Goal: Task Accomplishment & Management: Manage account settings

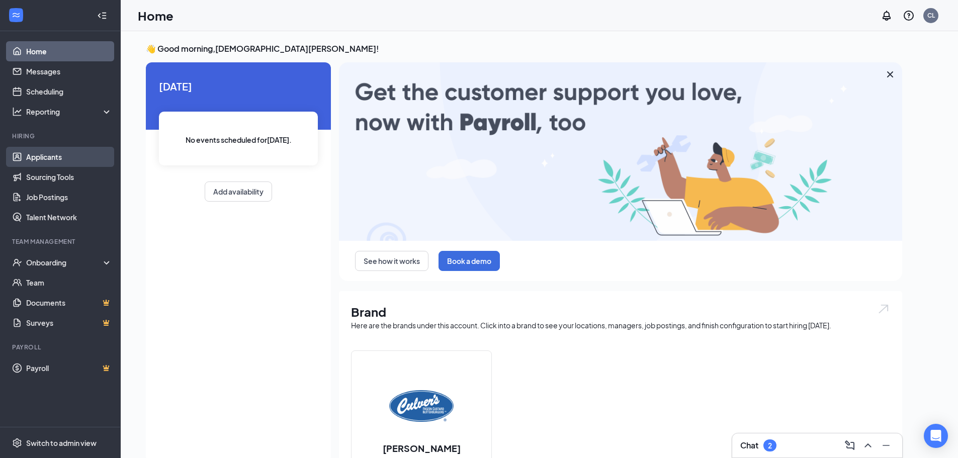
click at [66, 159] on link "Applicants" at bounding box center [69, 157] width 86 height 20
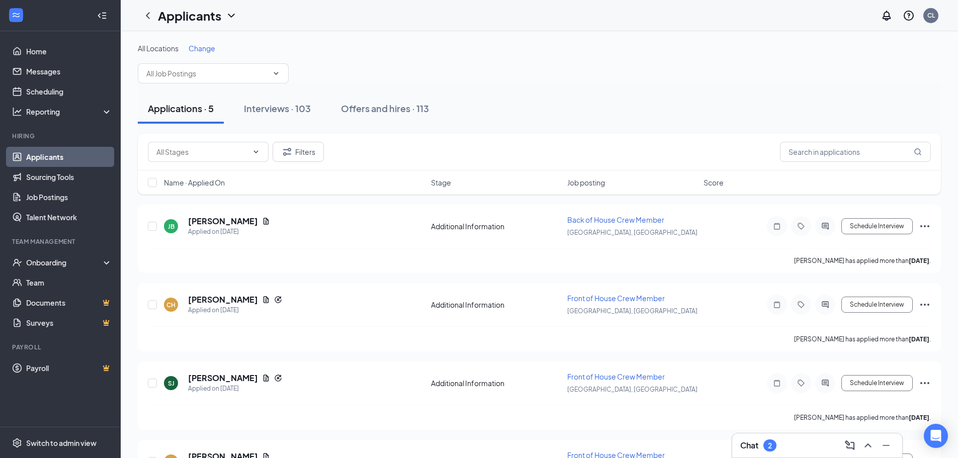
click at [204, 47] on span "Change" at bounding box center [201, 48] width 27 height 9
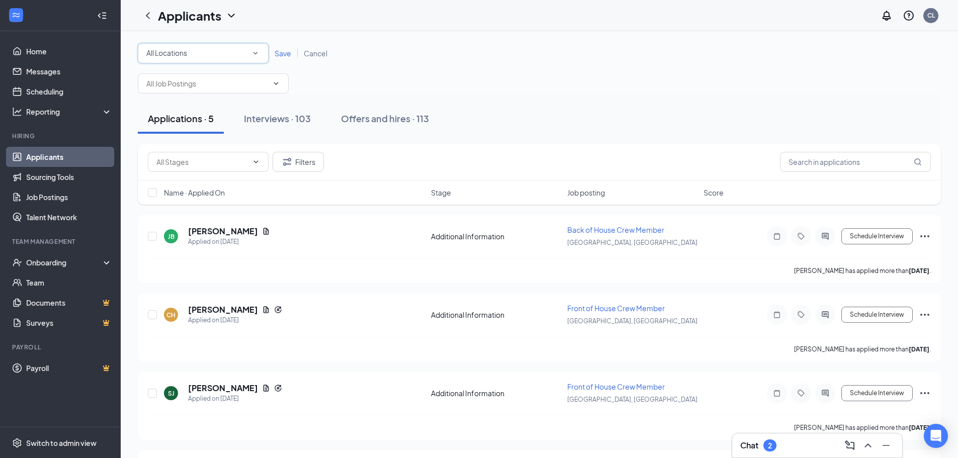
click at [251, 58] on div "All Locations" at bounding box center [203, 53] width 114 height 12
click at [228, 136] on li "[GEOGRAPHIC_DATA], [GEOGRAPHIC_DATA]" at bounding box center [203, 130] width 131 height 24
click at [285, 49] on span "Save" at bounding box center [282, 53] width 17 height 9
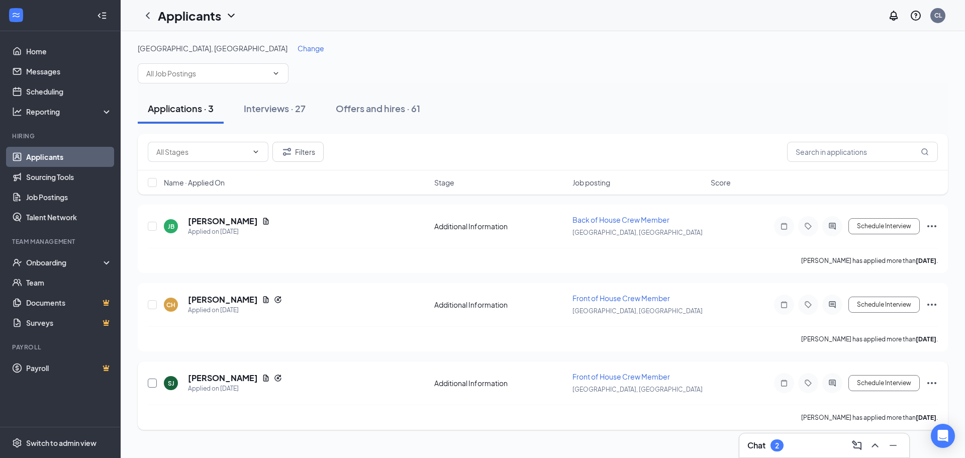
click at [152, 384] on input "checkbox" at bounding box center [152, 382] width 9 height 9
checkbox input "true"
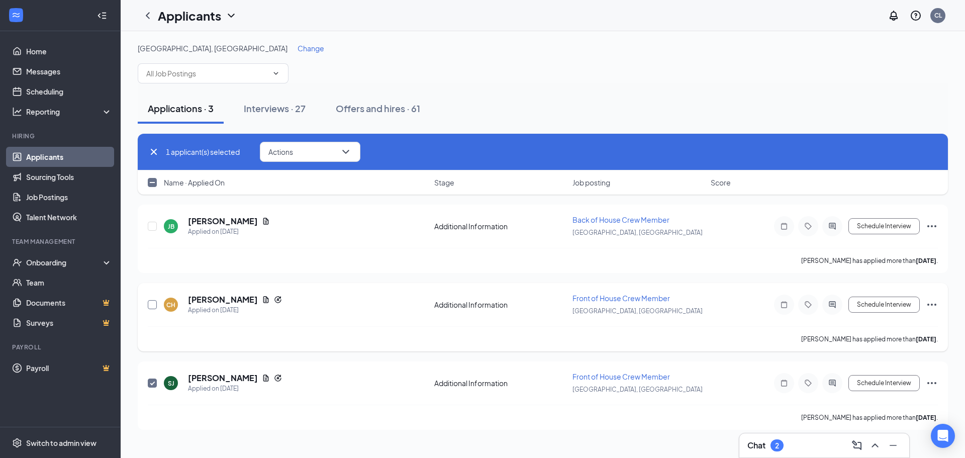
click at [149, 301] on input "checkbox" at bounding box center [152, 304] width 9 height 9
checkbox input "true"
click at [150, 224] on input "checkbox" at bounding box center [152, 226] width 9 height 9
checkbox input "true"
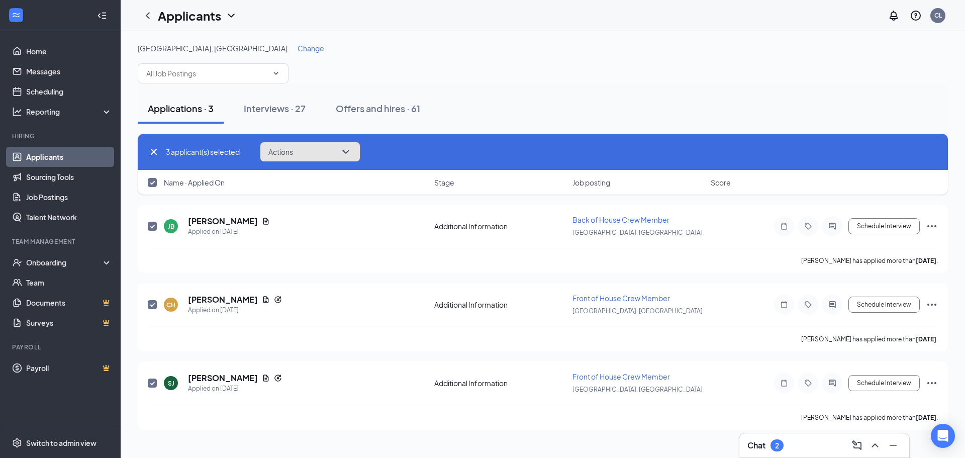
click at [332, 147] on button "Actions" at bounding box center [310, 152] width 101 height 20
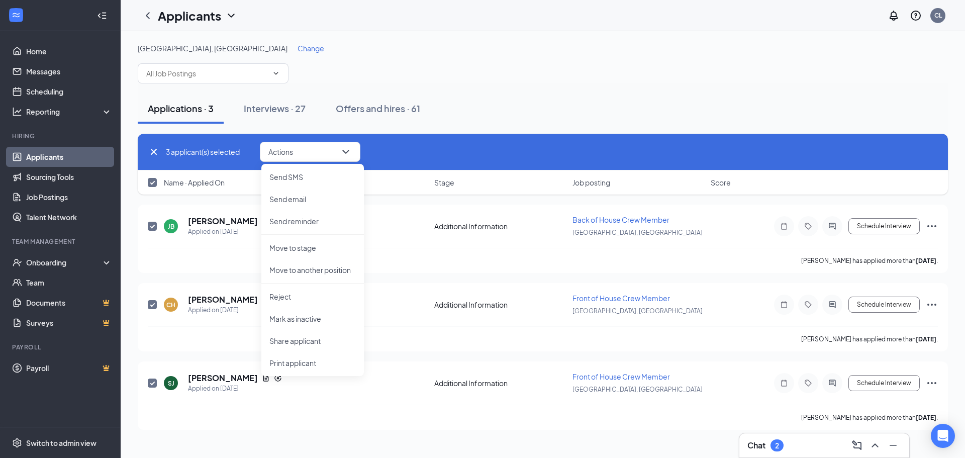
click at [198, 282] on div "[PERSON_NAME] Applied on [DATE] Additional Information Back of House Crew Membe…" at bounding box center [543, 317] width 810 height 225
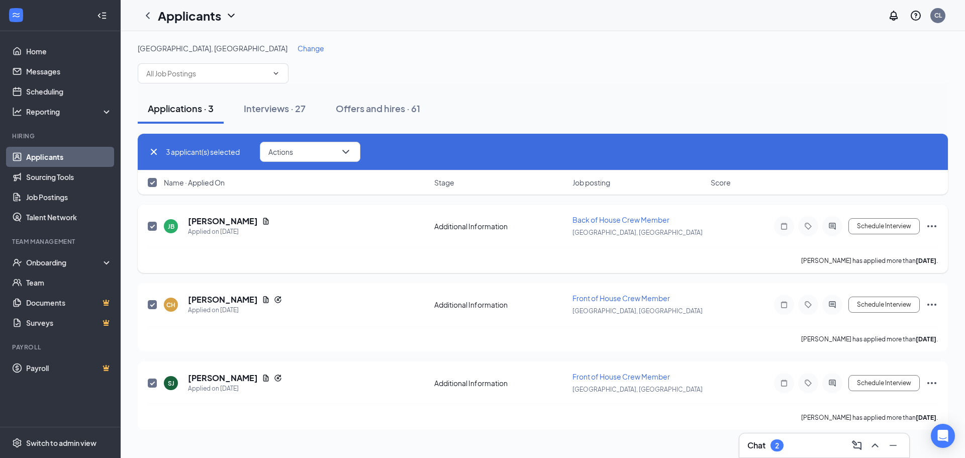
click at [147, 225] on div "[PERSON_NAME] Applied on [DATE] Additional Information Back of House Crew Membe…" at bounding box center [543, 239] width 810 height 68
click at [157, 225] on span at bounding box center [152, 226] width 9 height 9
click at [157, 225] on input "checkbox" at bounding box center [152, 226] width 9 height 9
checkbox input "false"
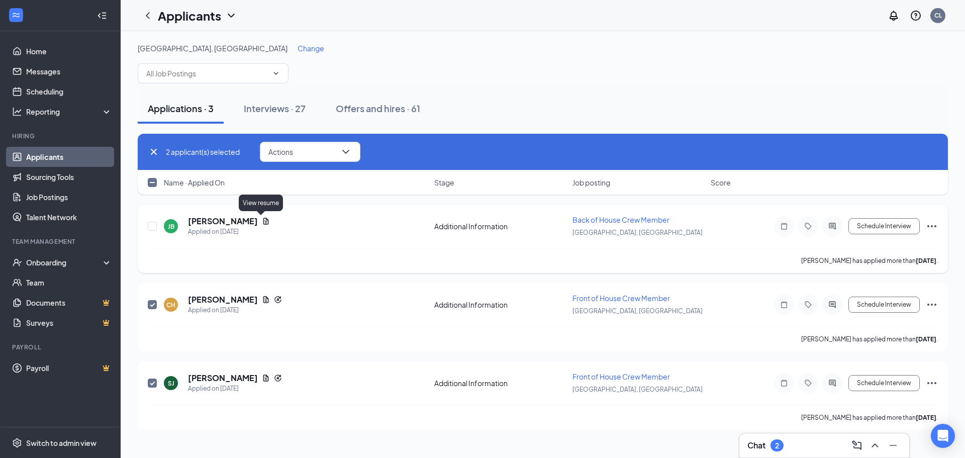
click at [262, 219] on icon "Document" at bounding box center [266, 221] width 8 height 8
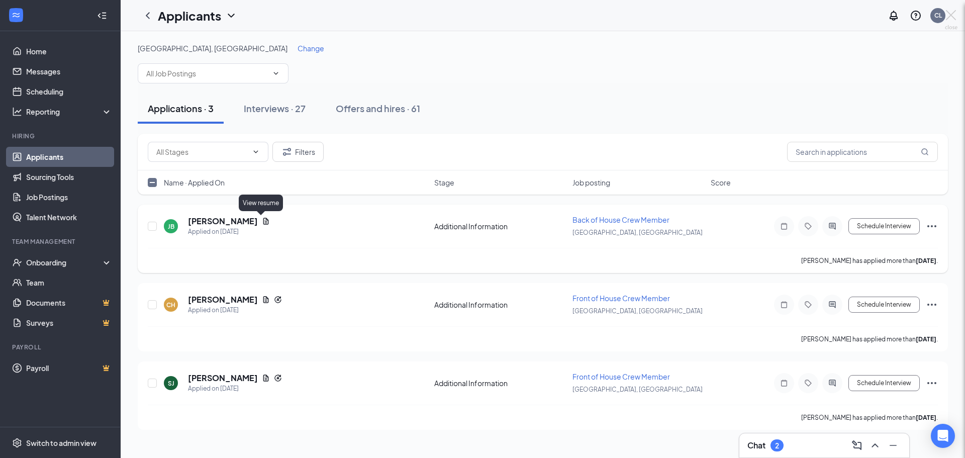
checkbox input "false"
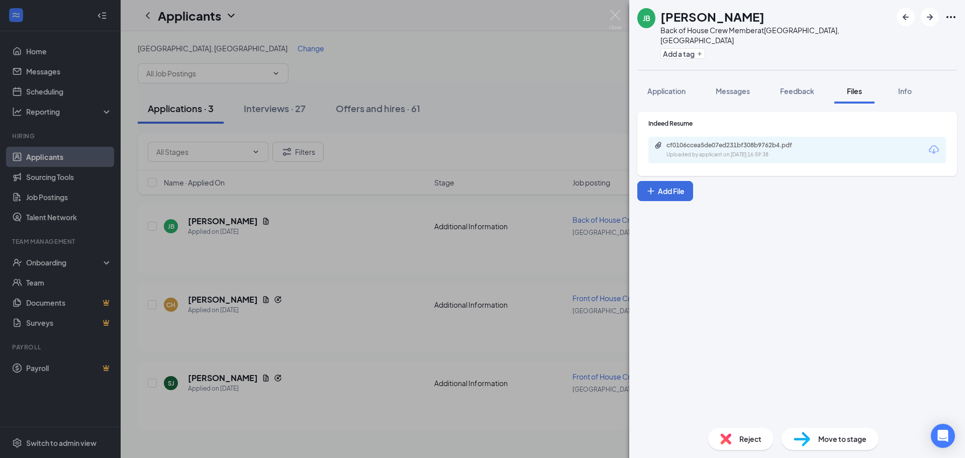
click at [930, 144] on icon "Download" at bounding box center [934, 150] width 12 height 12
click at [138, 198] on div "[PERSON_NAME] Back of House Crew Member at [GEOGRAPHIC_DATA], [GEOGRAPHIC_DATA]…" at bounding box center [482, 229] width 965 height 458
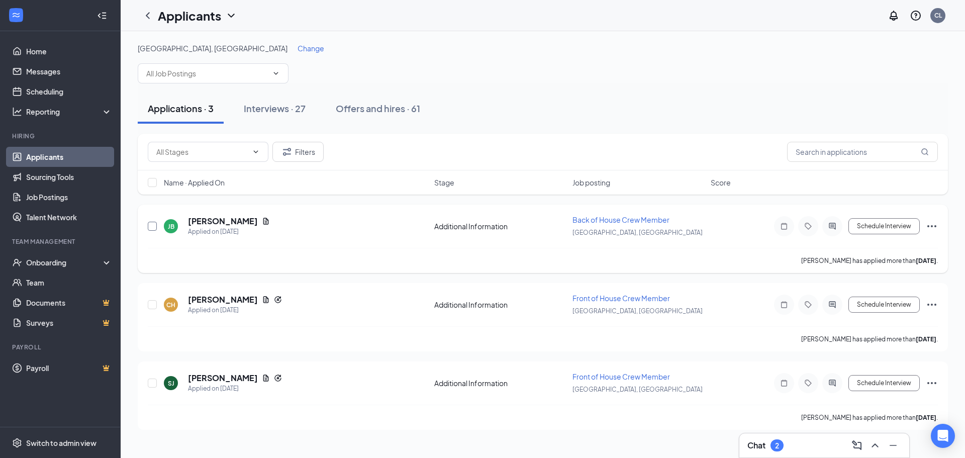
click at [151, 224] on input "checkbox" at bounding box center [152, 226] width 9 height 9
checkbox input "true"
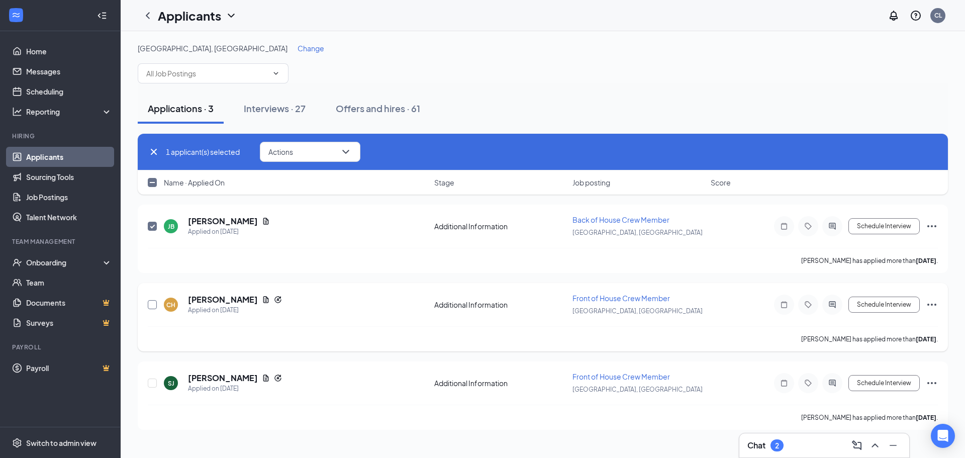
click at [153, 301] on input "checkbox" at bounding box center [152, 304] width 9 height 9
checkbox input "true"
click at [151, 377] on div at bounding box center [153, 382] width 10 height 23
click at [153, 384] on input "checkbox" at bounding box center [152, 382] width 9 height 9
checkbox input "true"
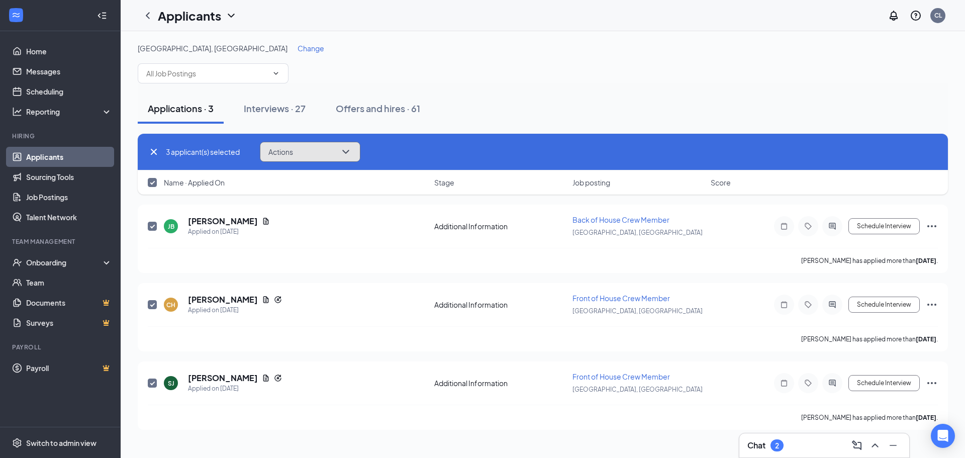
click at [342, 156] on icon "ChevronDown" at bounding box center [346, 152] width 12 height 12
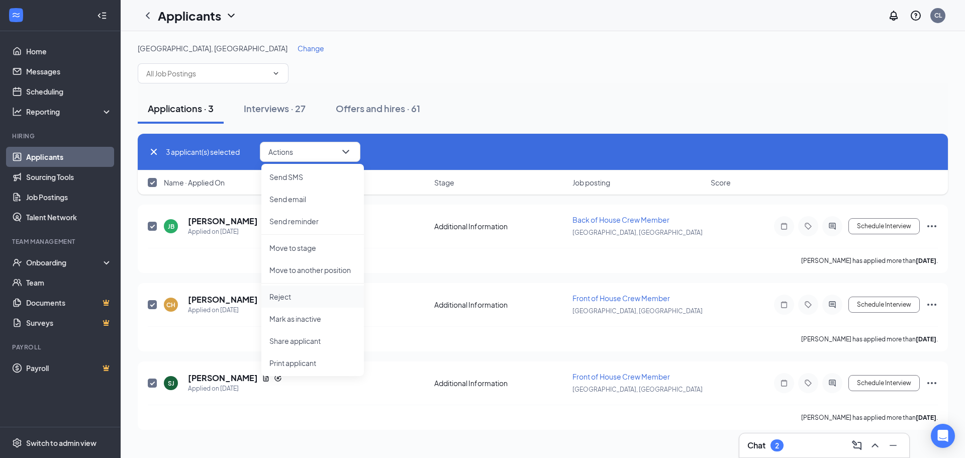
click at [293, 295] on p "Reject" at bounding box center [312, 297] width 86 height 10
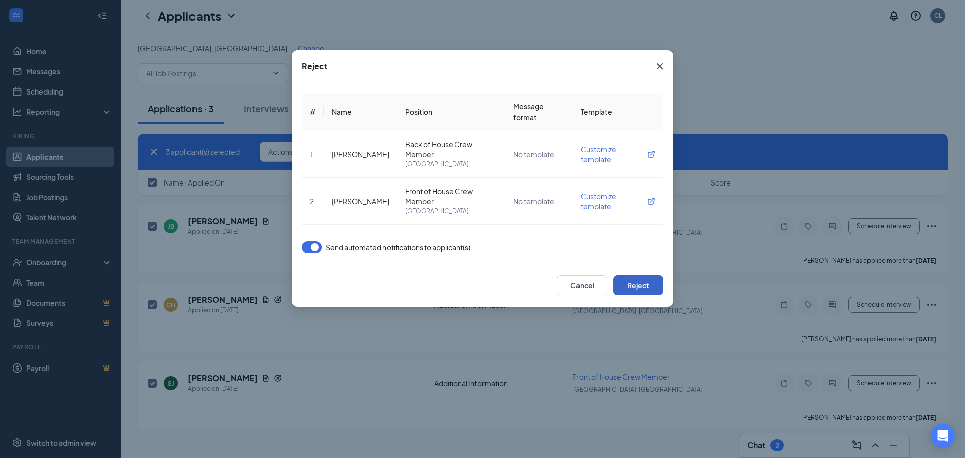
click at [644, 280] on button "Reject" at bounding box center [638, 285] width 50 height 20
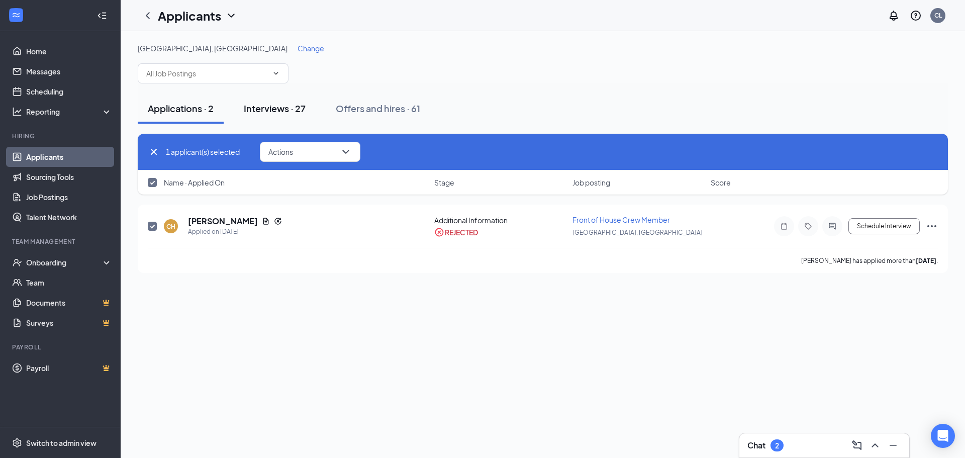
checkbox input "false"
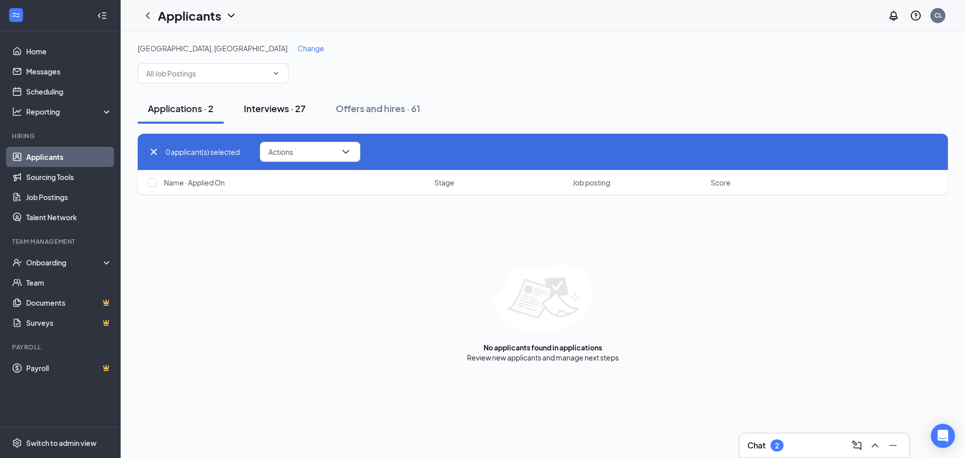
click at [280, 107] on div "Interviews · 27" at bounding box center [275, 108] width 62 height 13
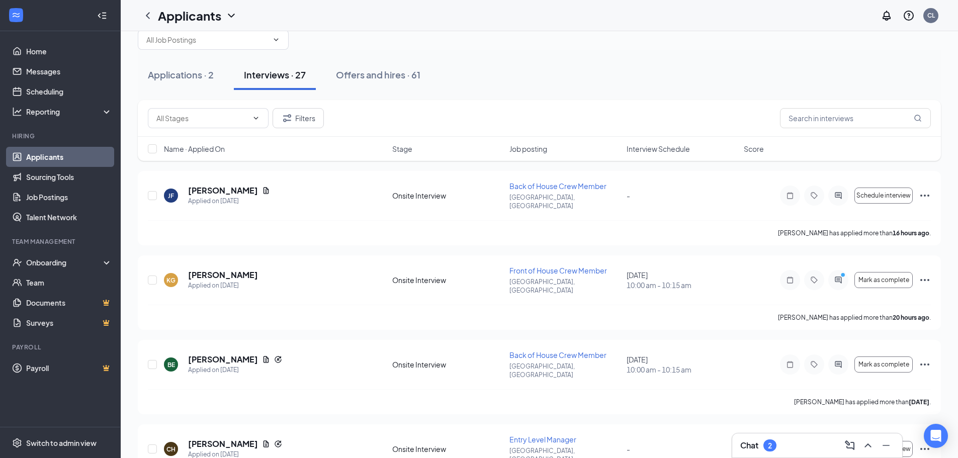
scroll to position [50, 0]
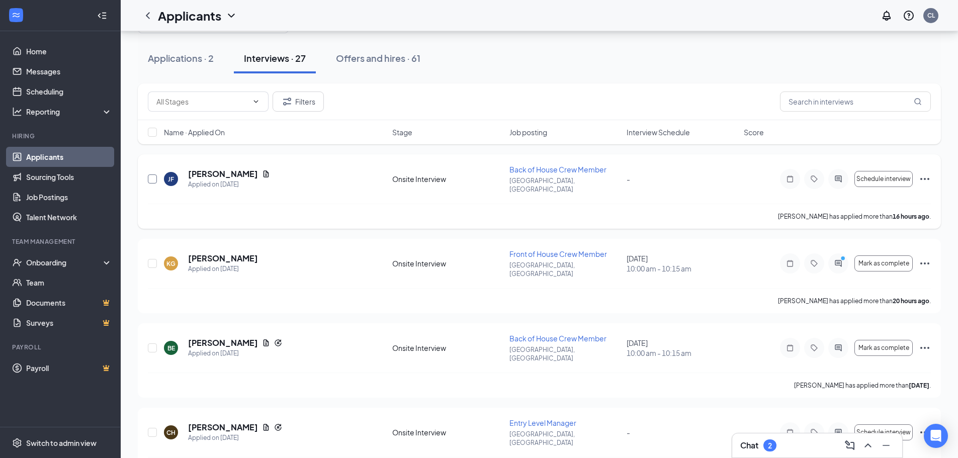
click at [155, 174] on input "checkbox" at bounding box center [152, 178] width 9 height 9
checkbox input "true"
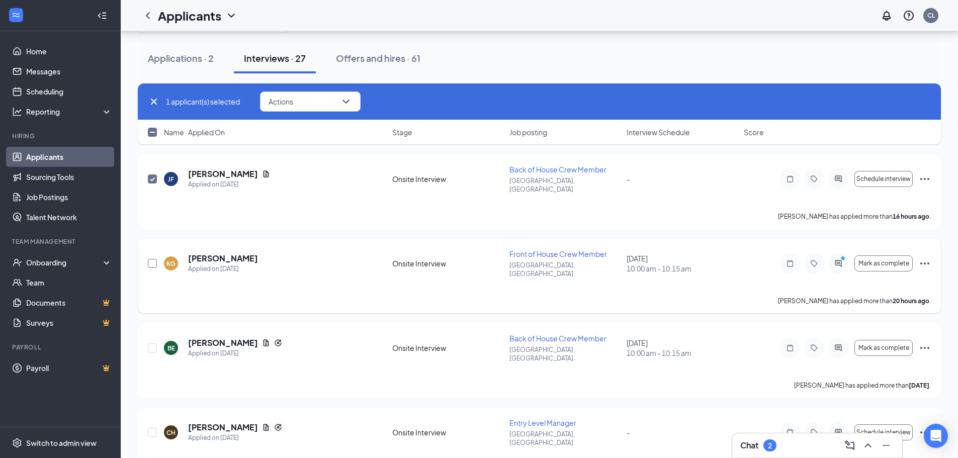
click at [151, 259] on input "checkbox" at bounding box center [152, 263] width 9 height 9
checkbox input "true"
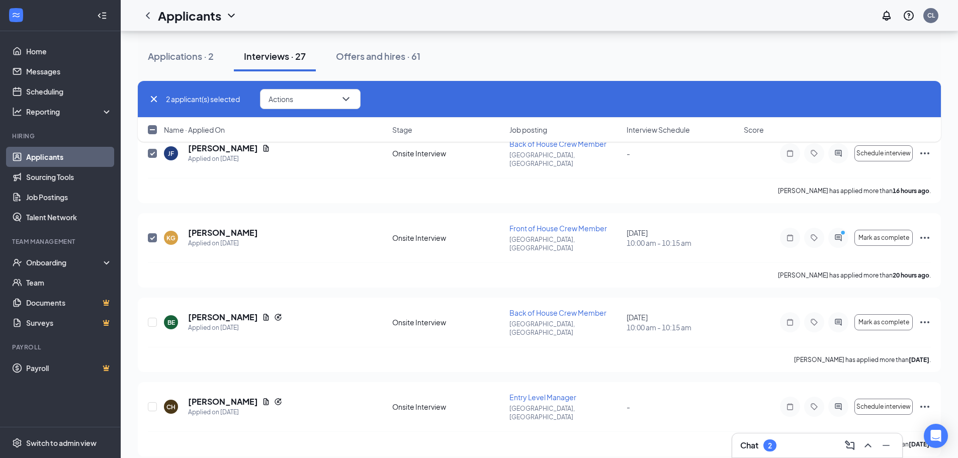
scroll to position [101, 0]
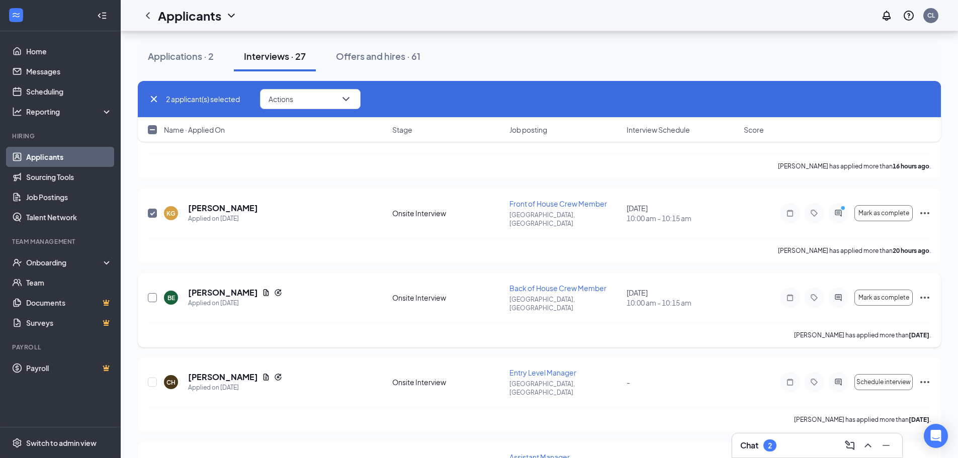
click at [153, 293] on input "checkbox" at bounding box center [152, 297] width 9 height 9
checkbox input "true"
click at [149, 377] on input "checkbox" at bounding box center [152, 381] width 9 height 9
checkbox input "true"
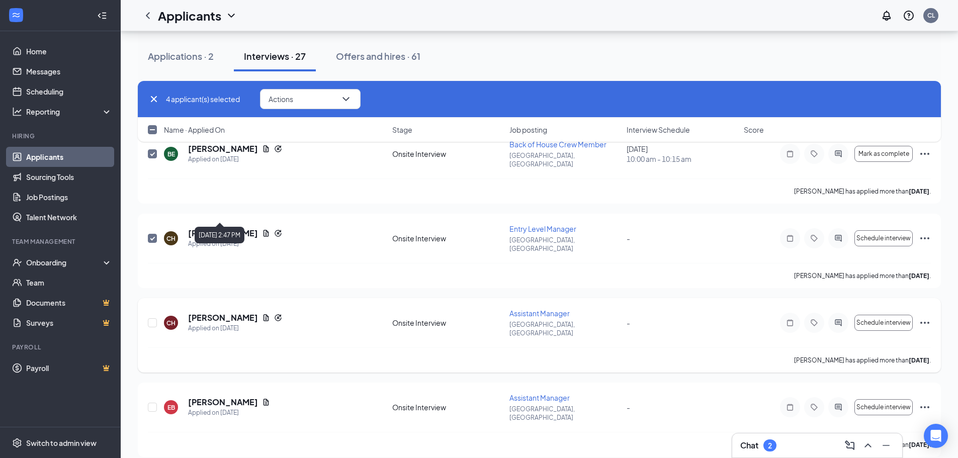
scroll to position [251, 0]
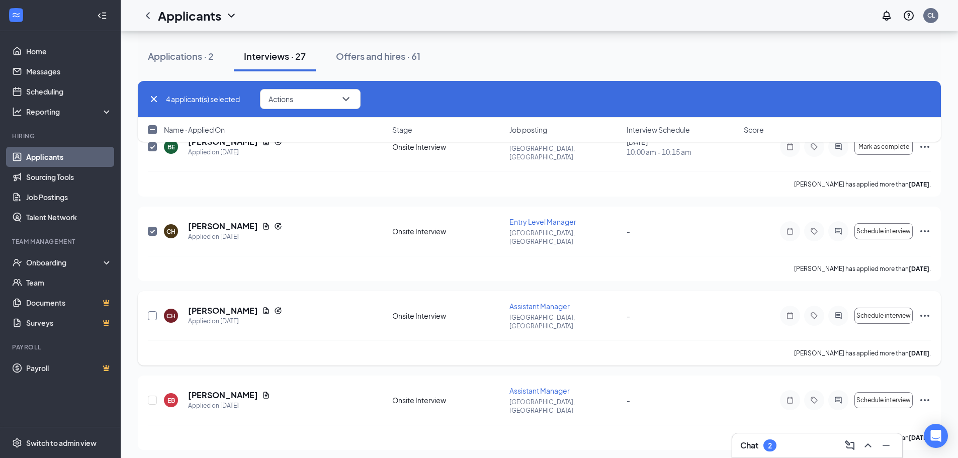
click at [150, 311] on input "checkbox" at bounding box center [152, 315] width 9 height 9
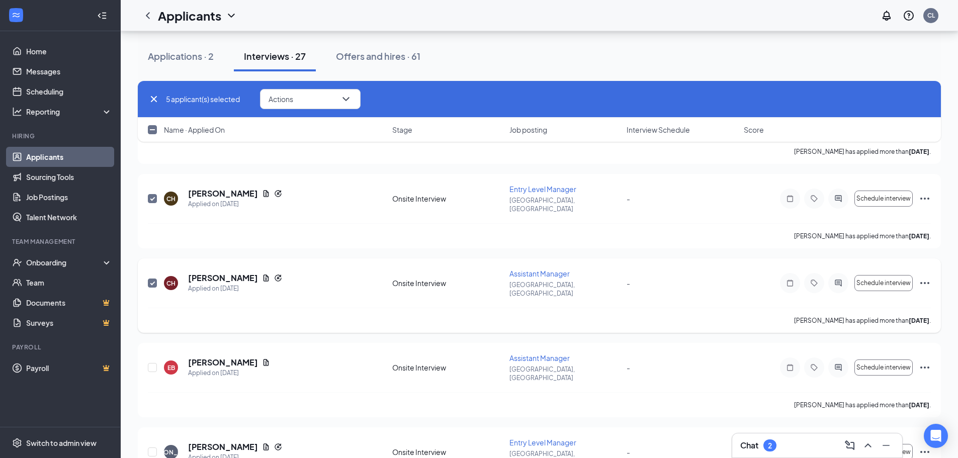
scroll to position [302, 0]
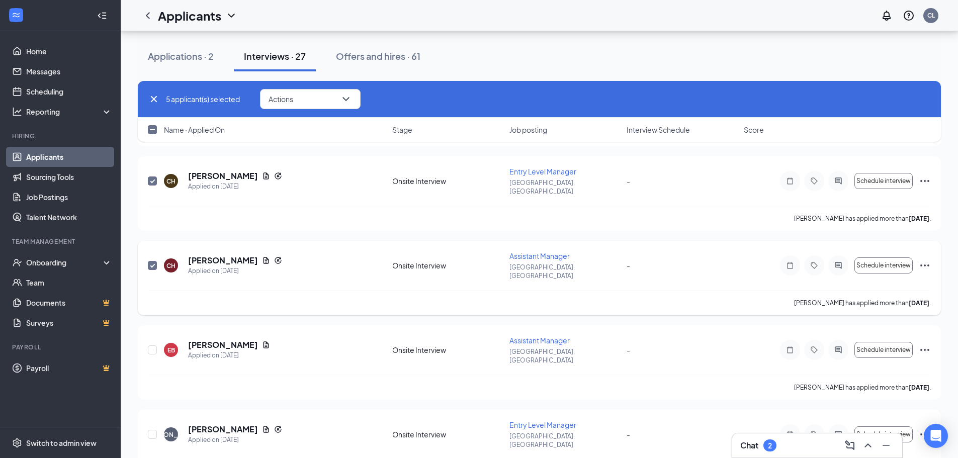
click at [154, 261] on input "checkbox" at bounding box center [152, 265] width 9 height 9
checkbox input "false"
click at [151, 176] on input "checkbox" at bounding box center [152, 180] width 9 height 9
checkbox input "false"
click at [151, 345] on input "checkbox" at bounding box center [152, 349] width 9 height 9
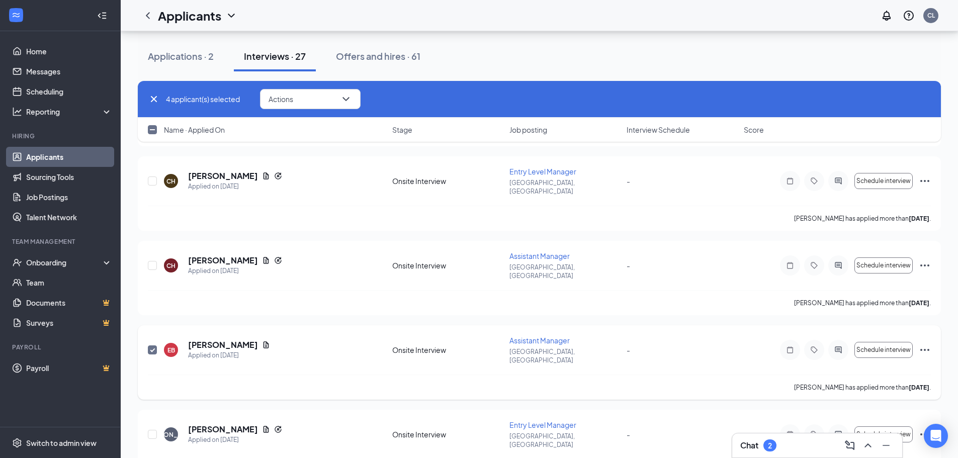
click at [151, 345] on input "checkbox" at bounding box center [152, 349] width 9 height 9
checkbox input "false"
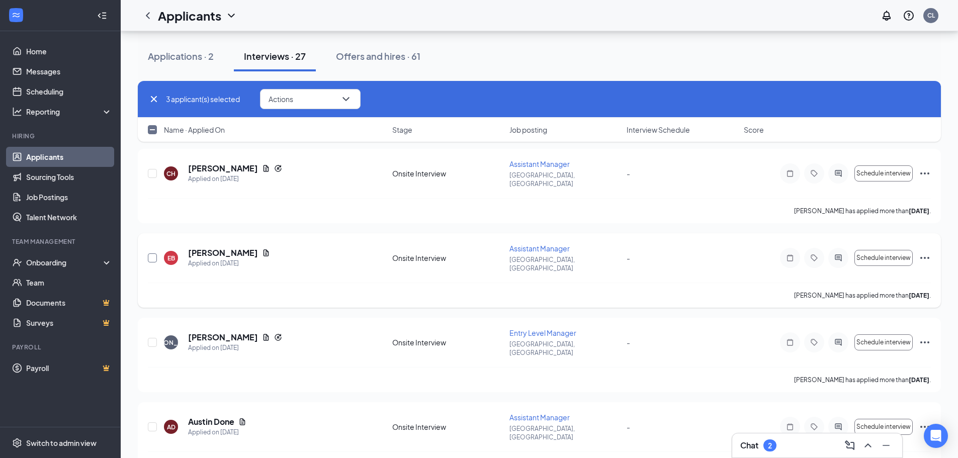
scroll to position [402, 0]
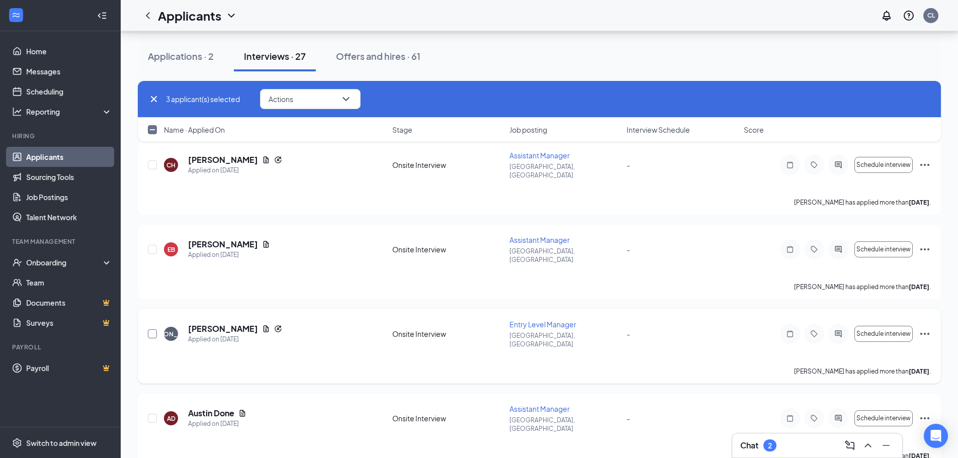
click at [150, 329] on input "checkbox" at bounding box center [152, 333] width 9 height 9
checkbox input "true"
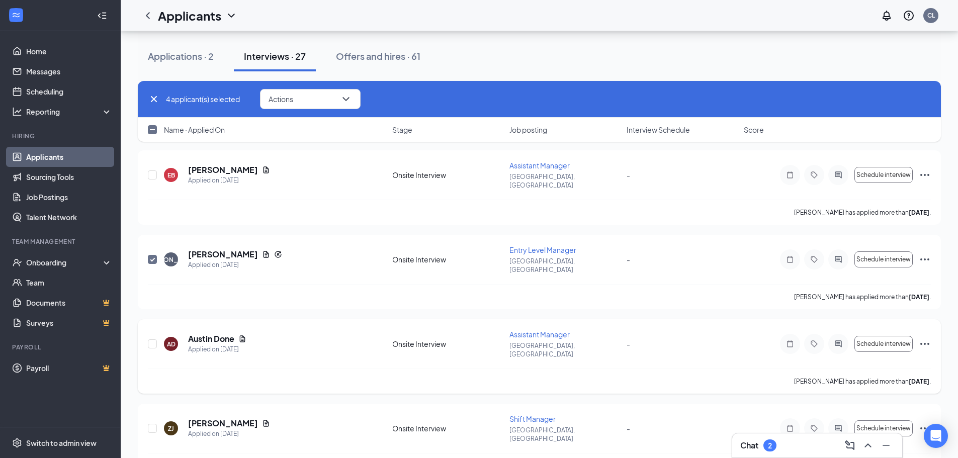
scroll to position [503, 0]
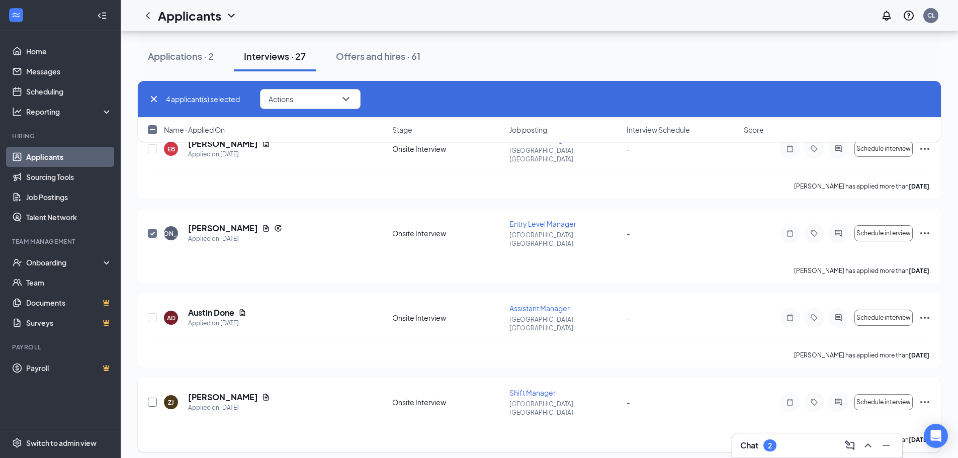
click at [152, 398] on input "checkbox" at bounding box center [152, 402] width 9 height 9
checkbox input "true"
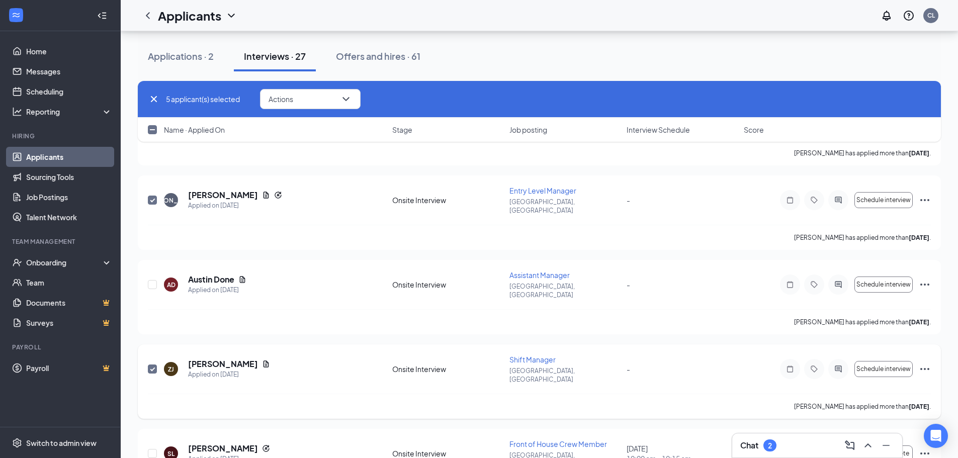
scroll to position [603, 0]
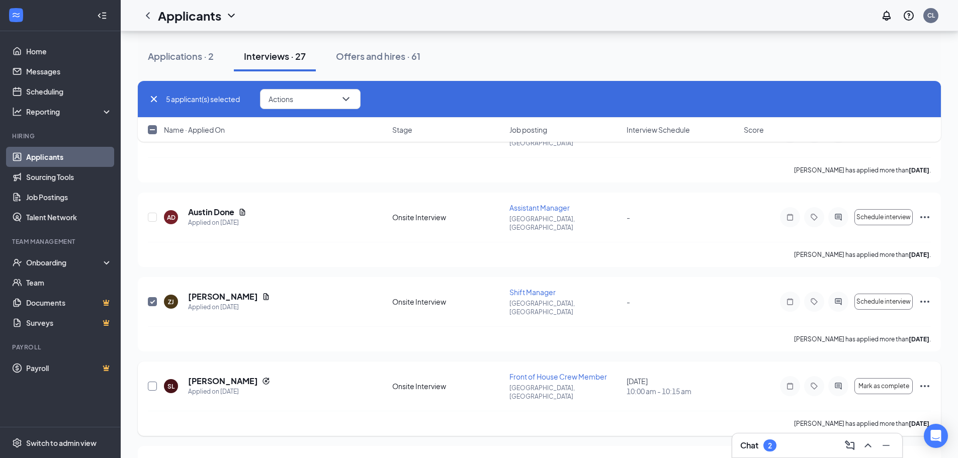
click at [152, 382] on input "checkbox" at bounding box center [152, 386] width 9 height 9
checkbox input "true"
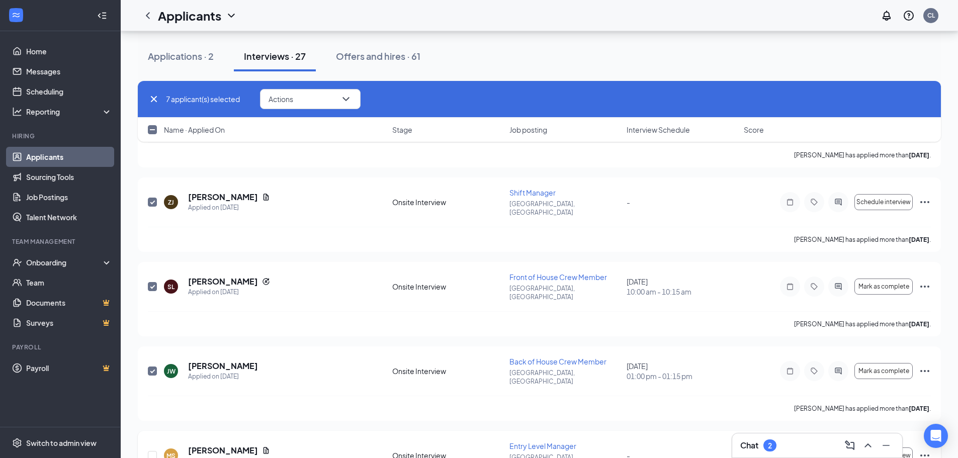
scroll to position [704, 0]
click at [150, 450] on input "checkbox" at bounding box center [152, 454] width 9 height 9
checkbox input "true"
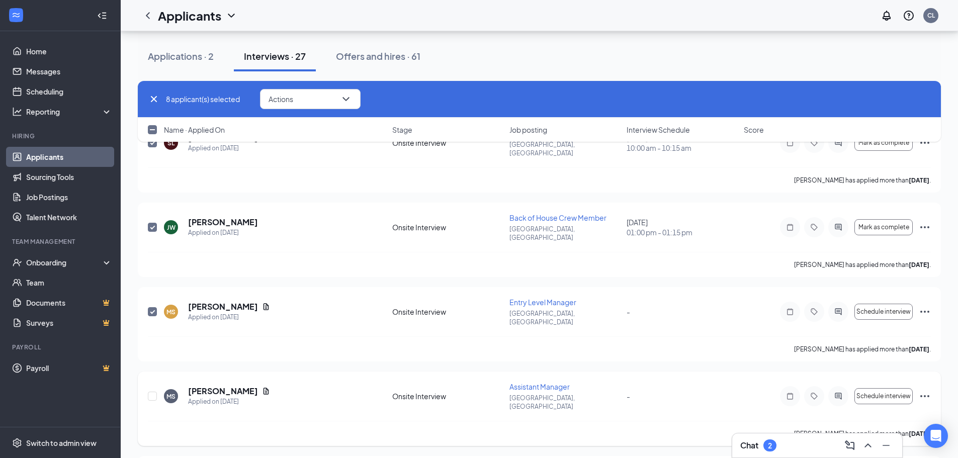
scroll to position [854, 0]
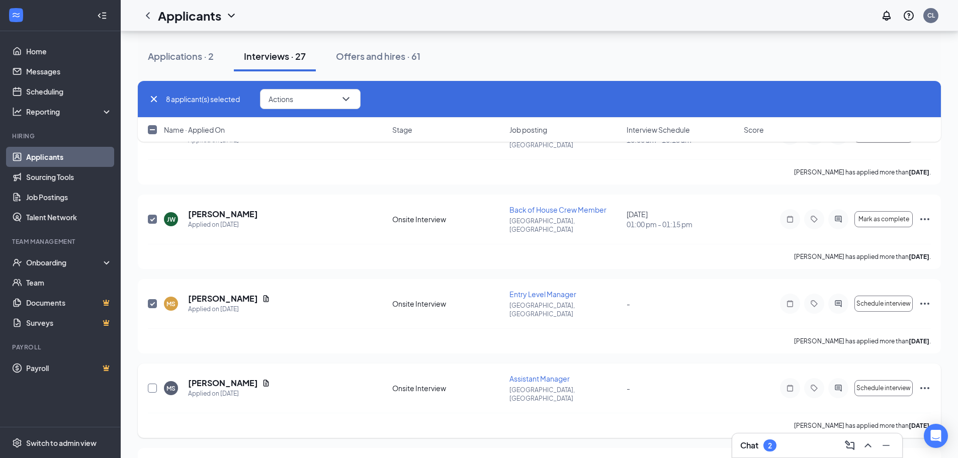
click at [151, 384] on input "checkbox" at bounding box center [152, 388] width 9 height 9
checkbox input "true"
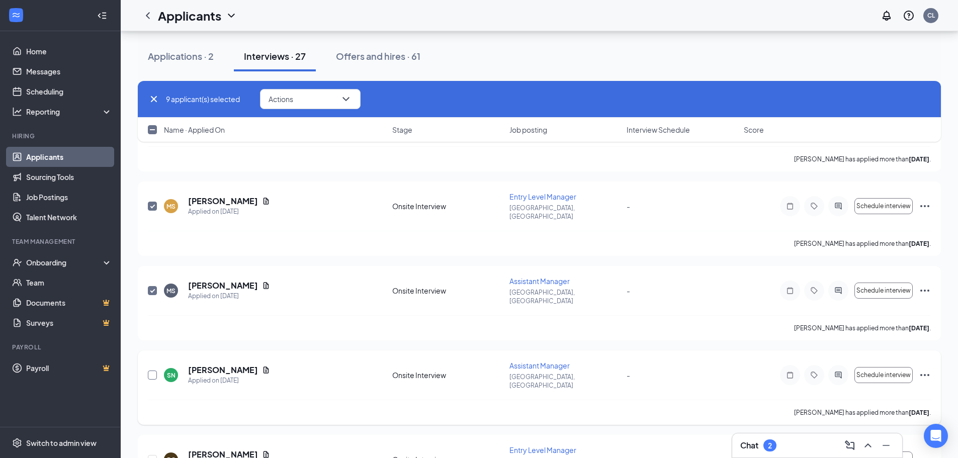
scroll to position [955, 0]
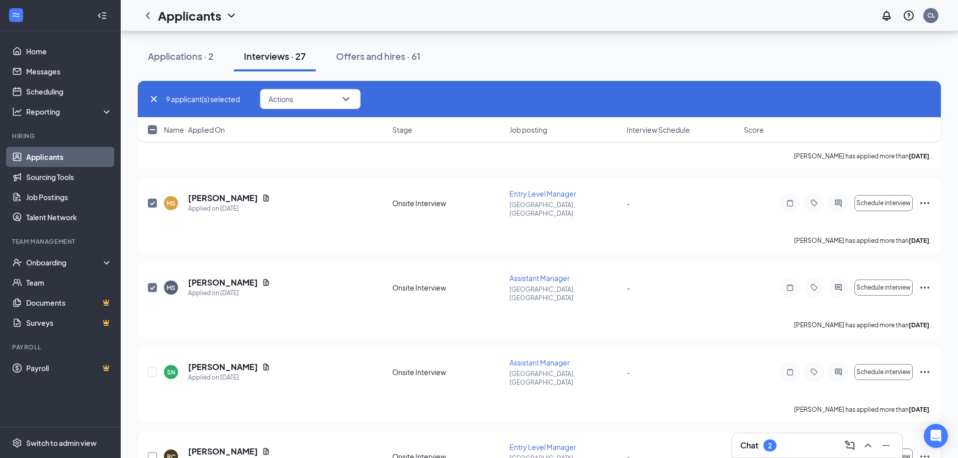
click at [149, 452] on input "checkbox" at bounding box center [152, 456] width 9 height 9
checkbox input "true"
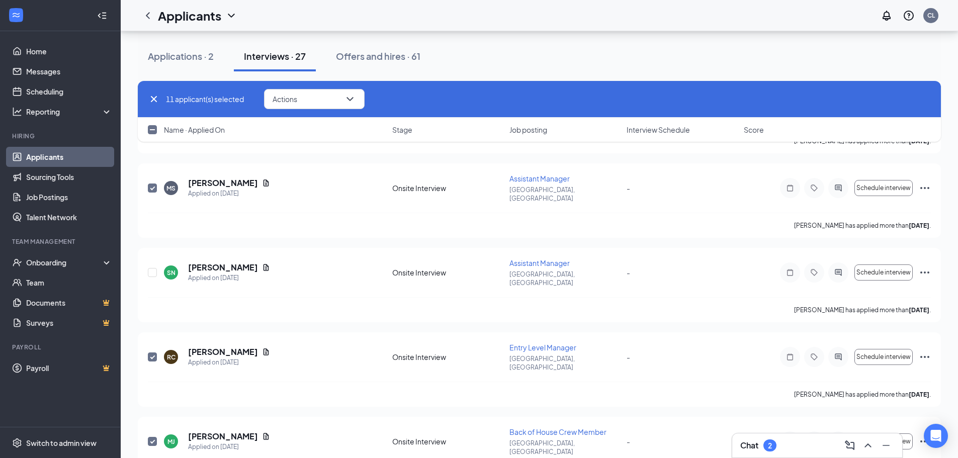
scroll to position [1056, 0]
click at [150, 436] on input "checkbox" at bounding box center [152, 440] width 9 height 9
checkbox input "false"
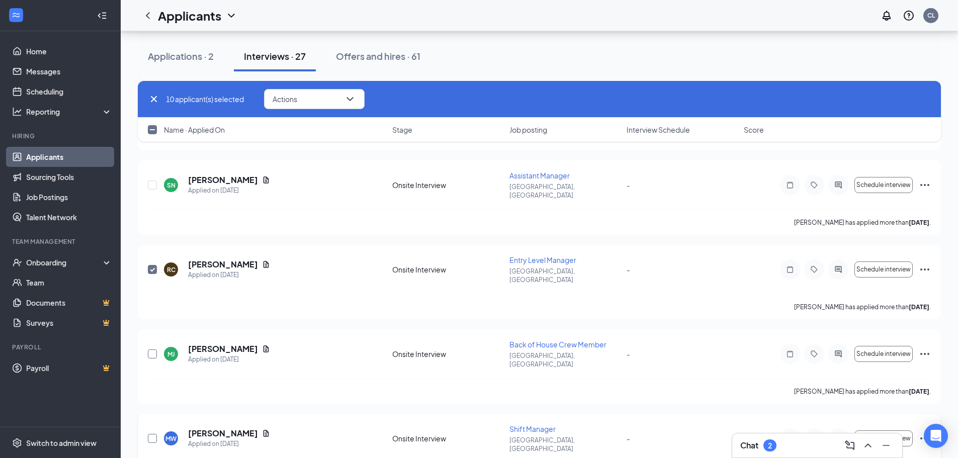
scroll to position [1156, 0]
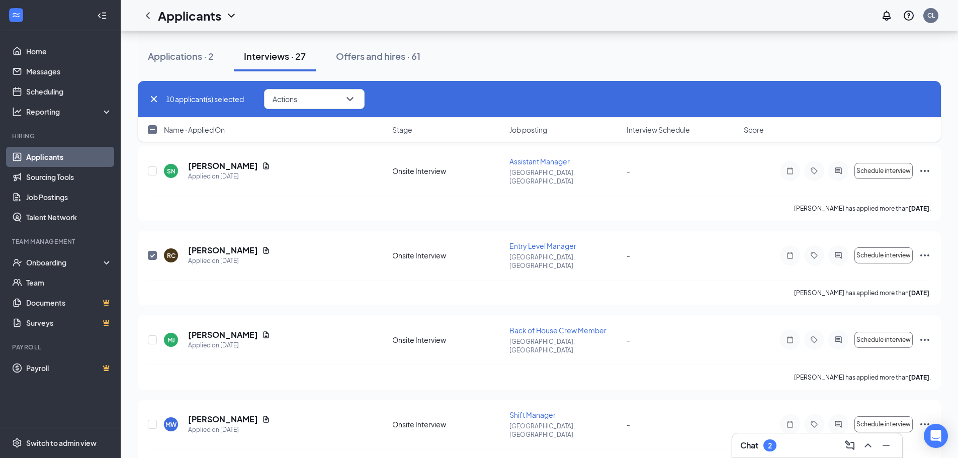
checkbox input "true"
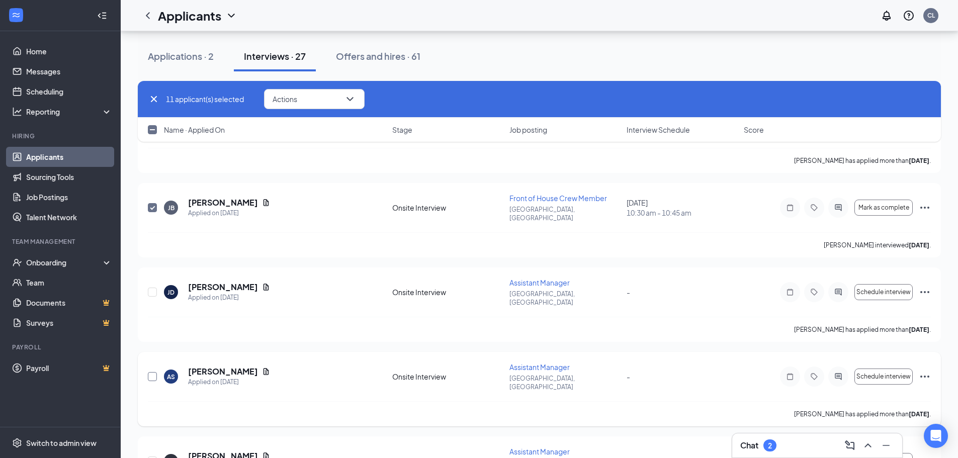
scroll to position [1458, 0]
checkbox input "true"
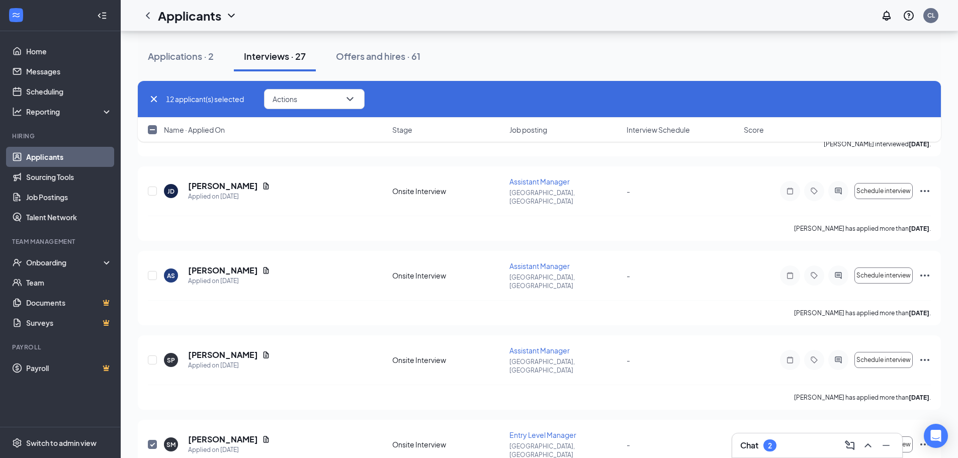
checkbox input "true"
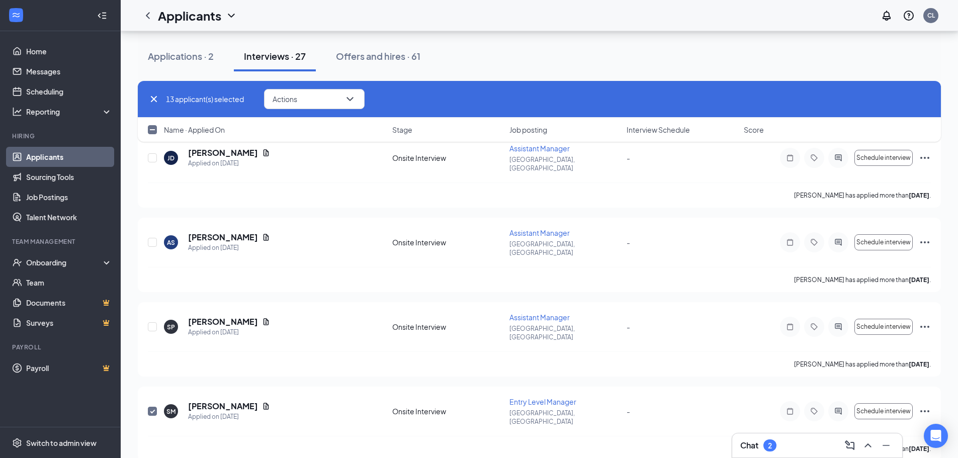
scroll to position [1608, 0]
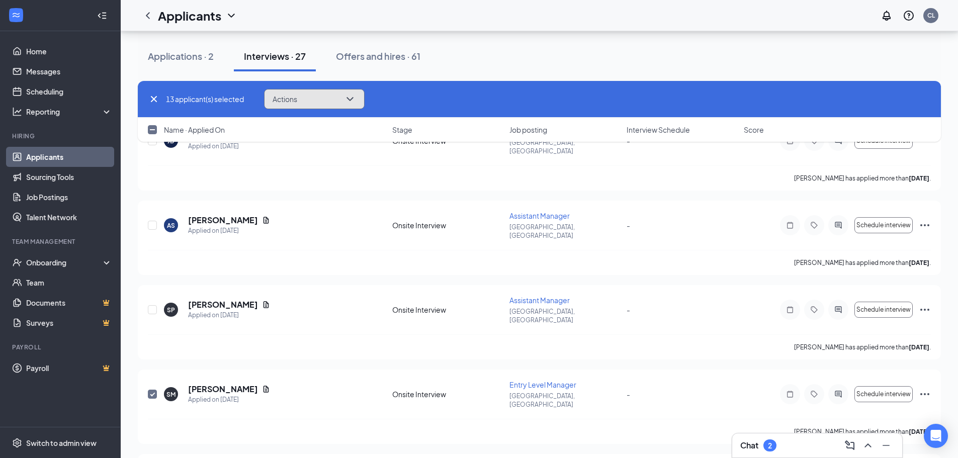
click at [341, 98] on button "Actions" at bounding box center [314, 99] width 101 height 20
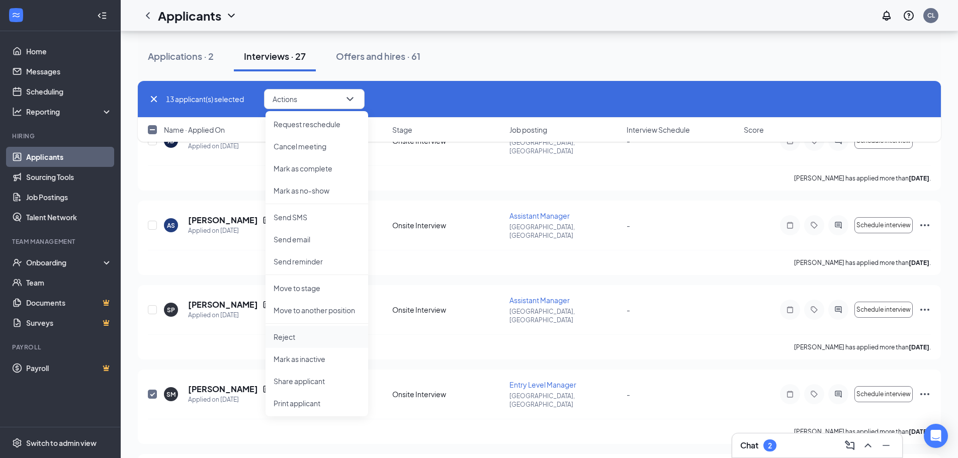
click at [296, 345] on li "Reject" at bounding box center [316, 337] width 103 height 22
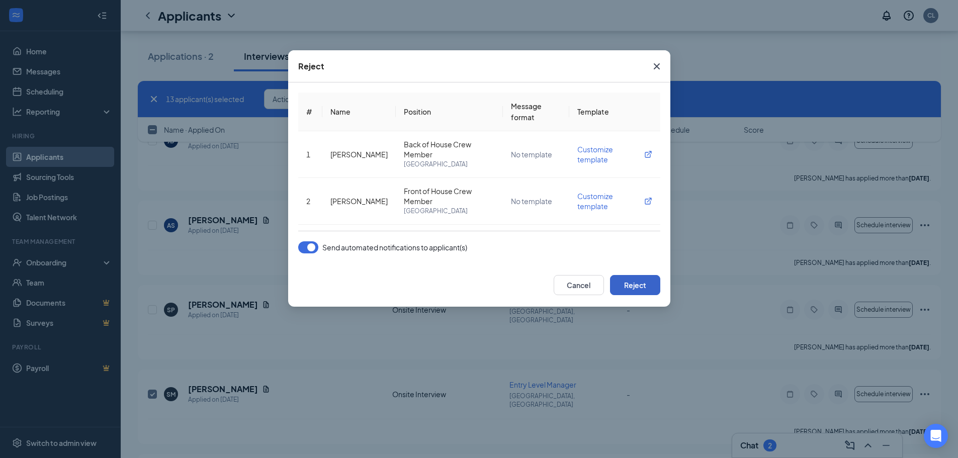
click at [623, 286] on button "Reject" at bounding box center [635, 285] width 50 height 20
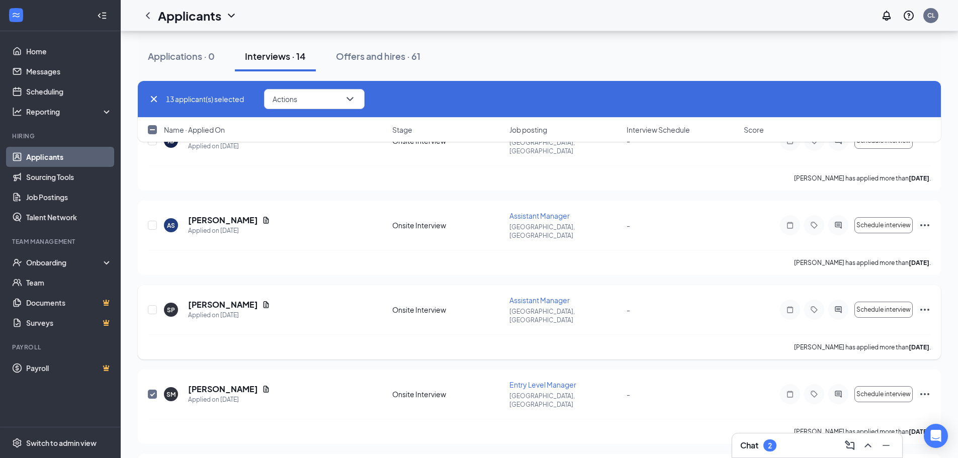
checkbox input "false"
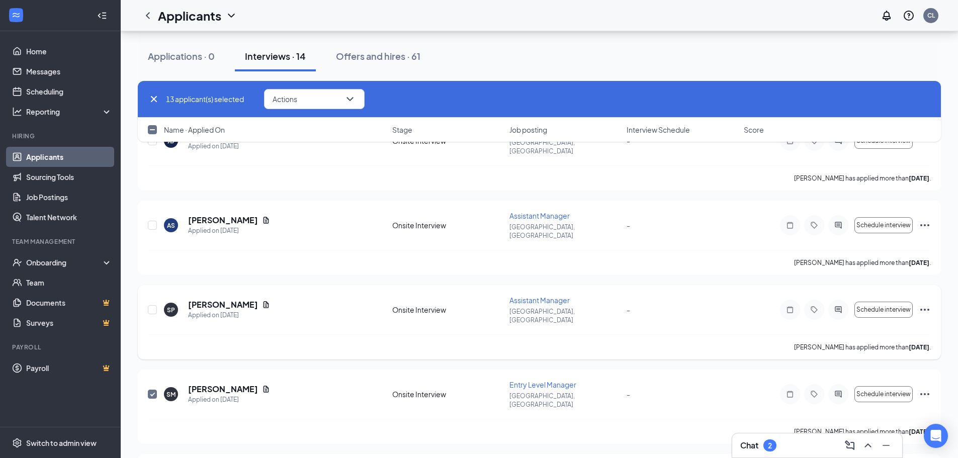
checkbox input "false"
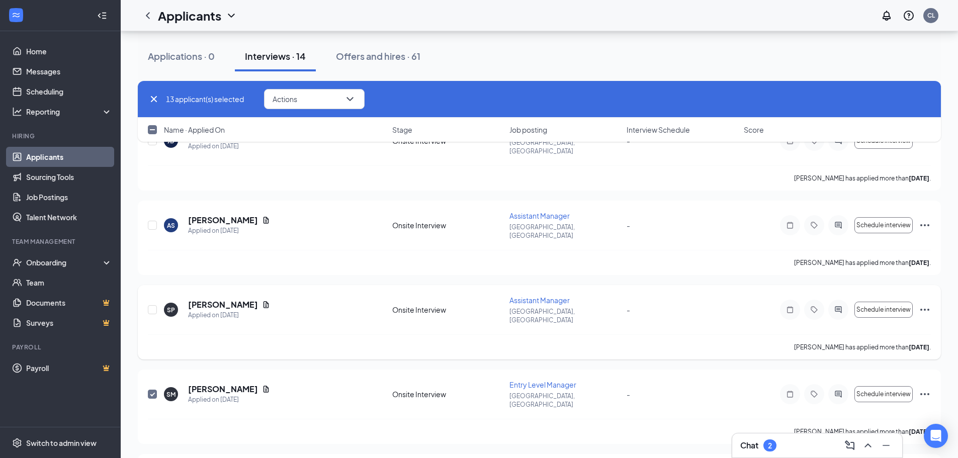
checkbox input "false"
drag, startPoint x: 157, startPoint y: 98, endPoint x: 188, endPoint y: 168, distance: 77.0
click at [157, 98] on icon "Cross" at bounding box center [154, 99] width 12 height 12
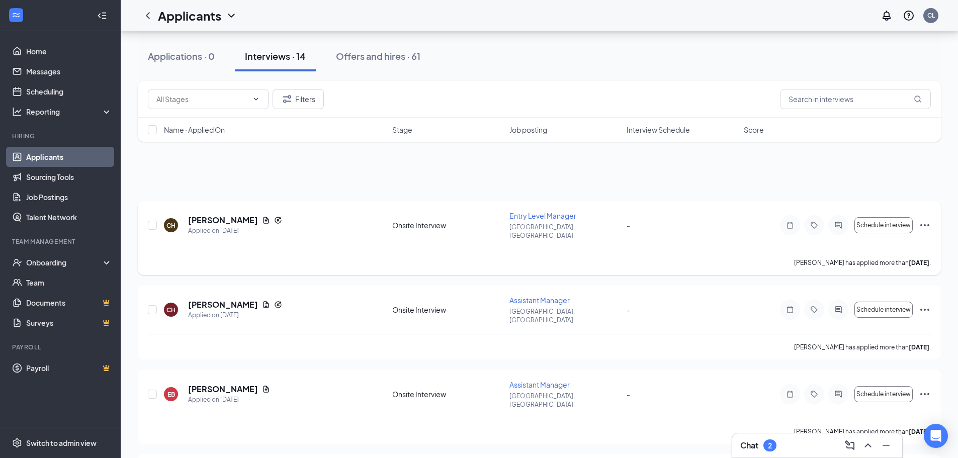
scroll to position [0, 0]
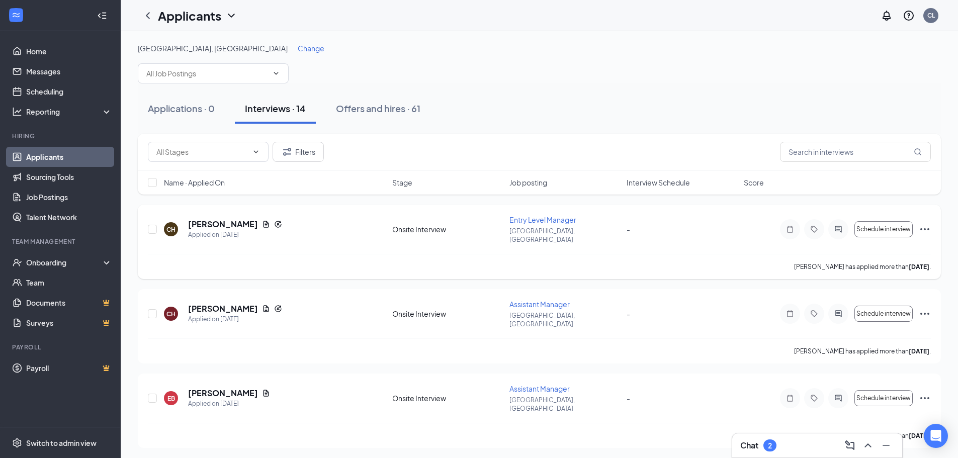
click at [920, 228] on icon "Ellipses" at bounding box center [924, 229] width 9 height 2
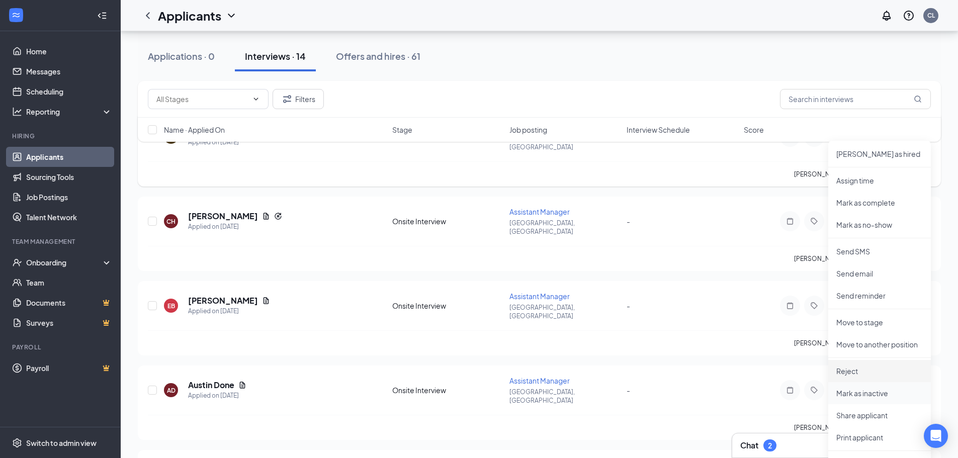
scroll to position [101, 0]
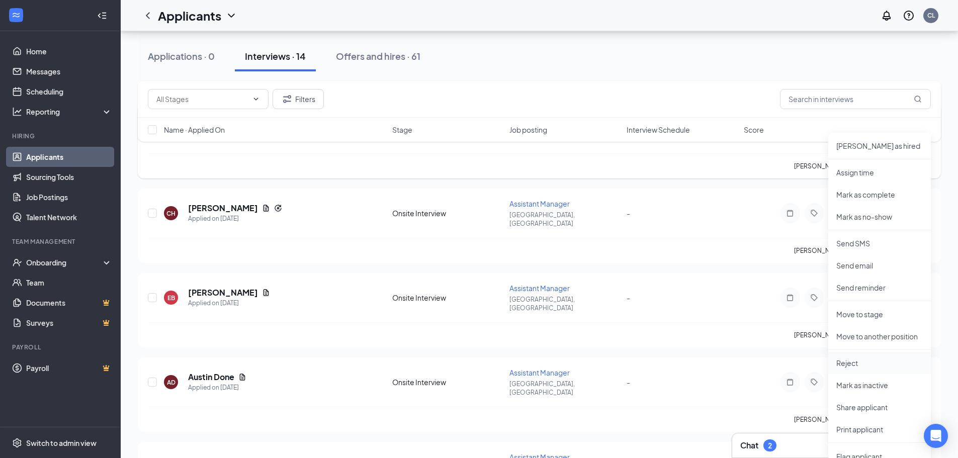
click at [857, 357] on li "Reject" at bounding box center [879, 363] width 103 height 22
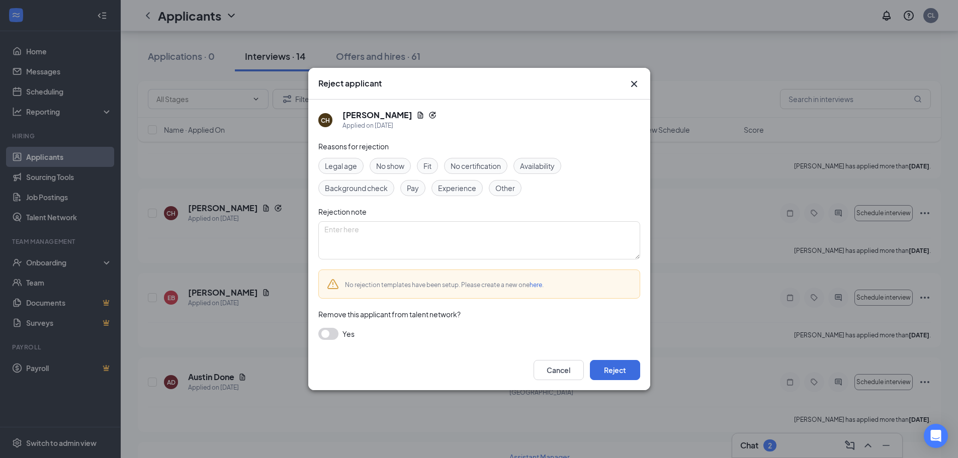
click at [333, 337] on button "button" at bounding box center [328, 334] width 20 height 12
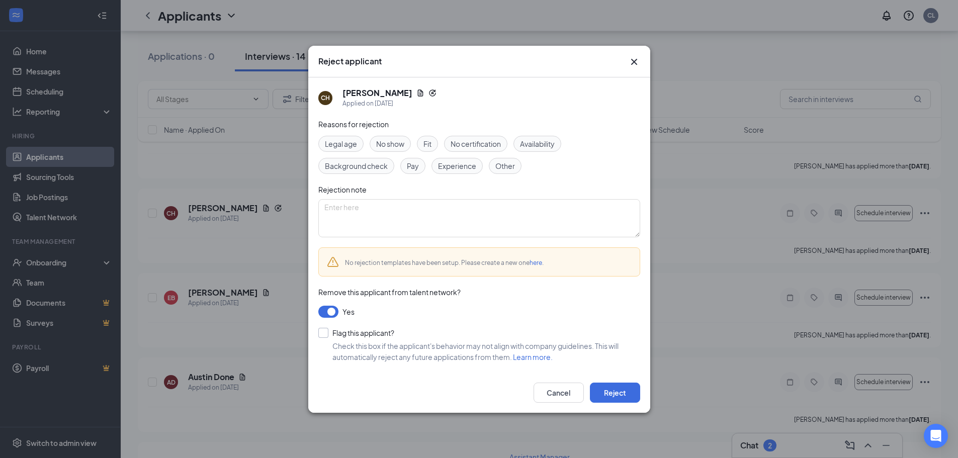
click at [322, 333] on input "Flag this applicant?" at bounding box center [356, 333] width 76 height 10
checkbox input "true"
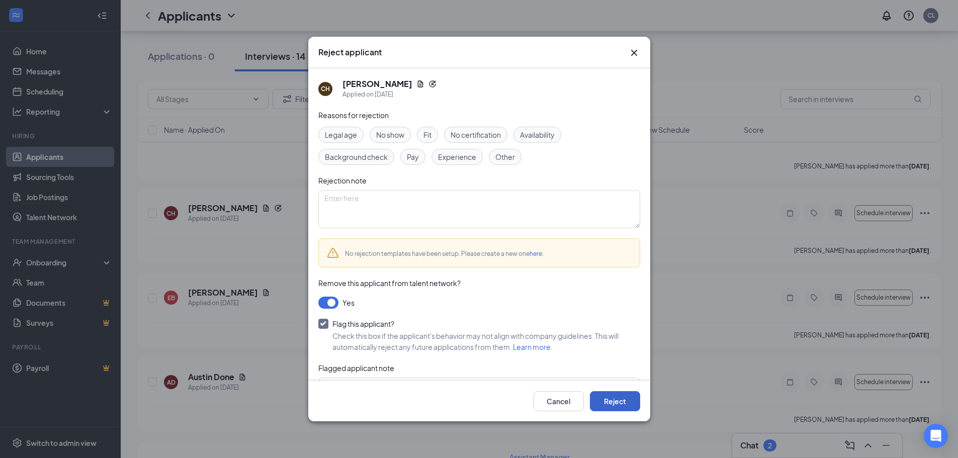
click at [609, 402] on button "Reject" at bounding box center [615, 401] width 50 height 20
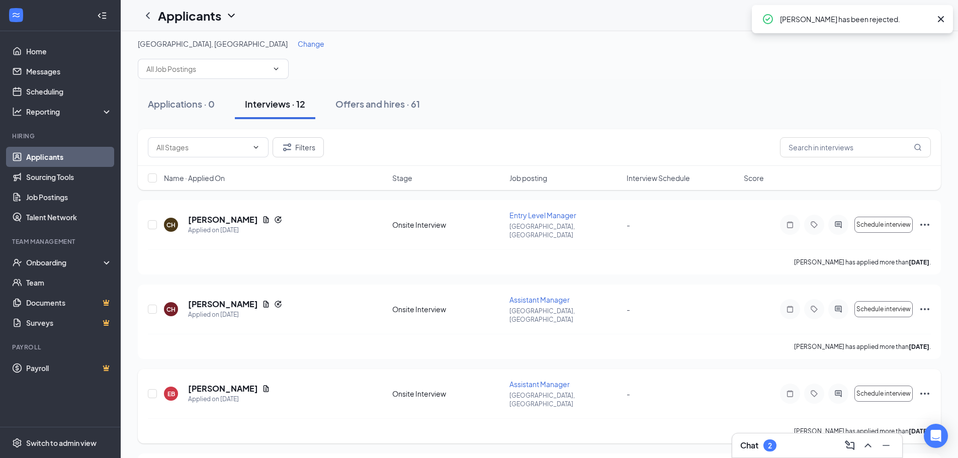
scroll to position [0, 0]
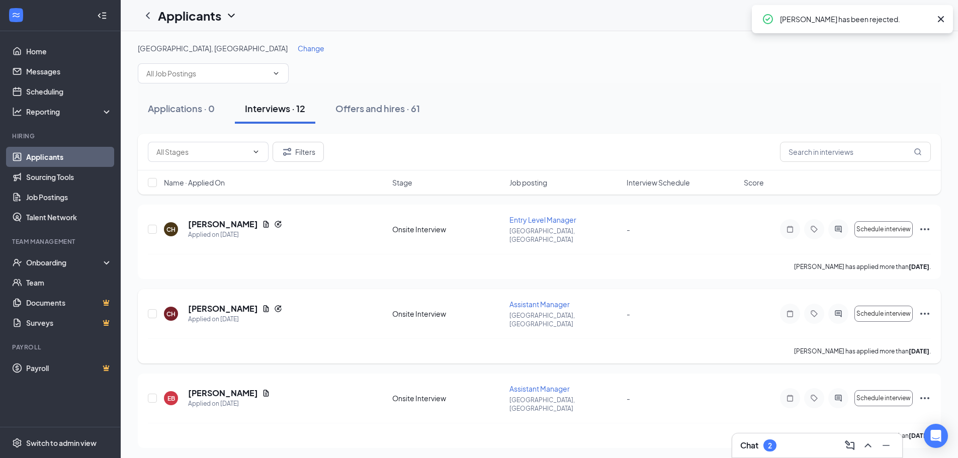
click at [921, 308] on icon "Ellipses" at bounding box center [924, 314] width 12 height 12
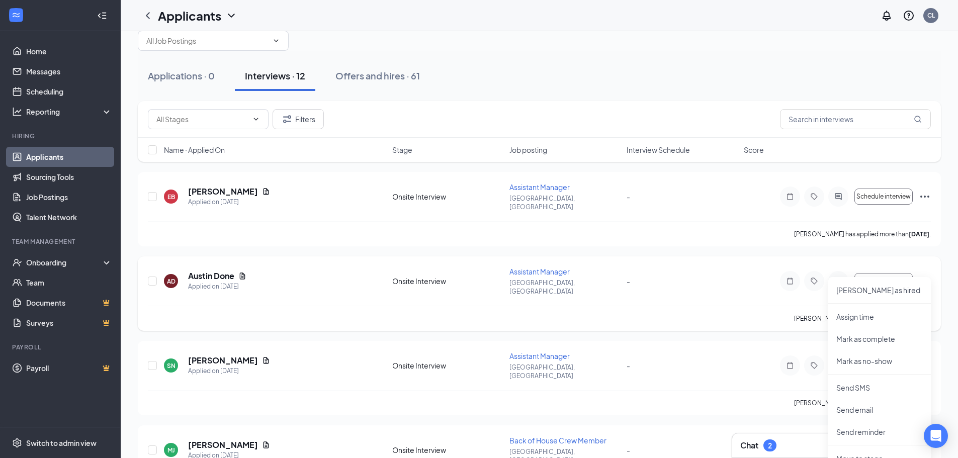
scroll to position [50, 0]
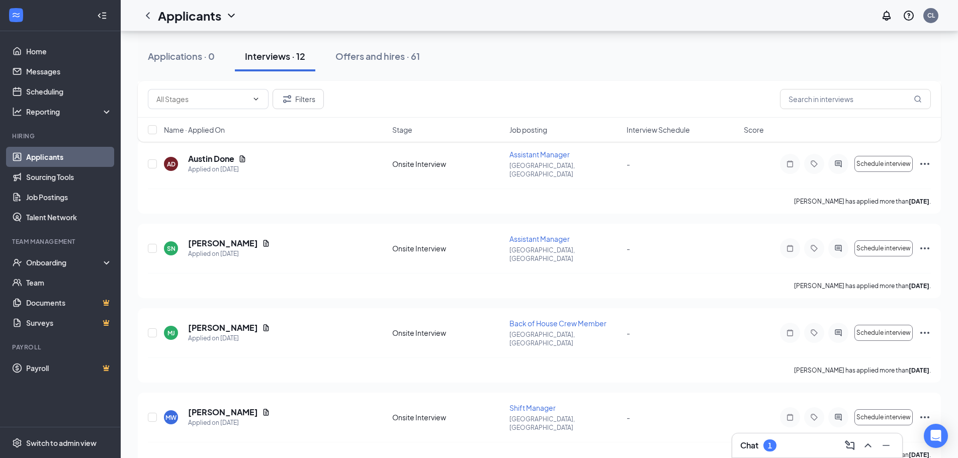
scroll to position [151, 0]
click at [919, 326] on icon "Ellipses" at bounding box center [924, 332] width 12 height 12
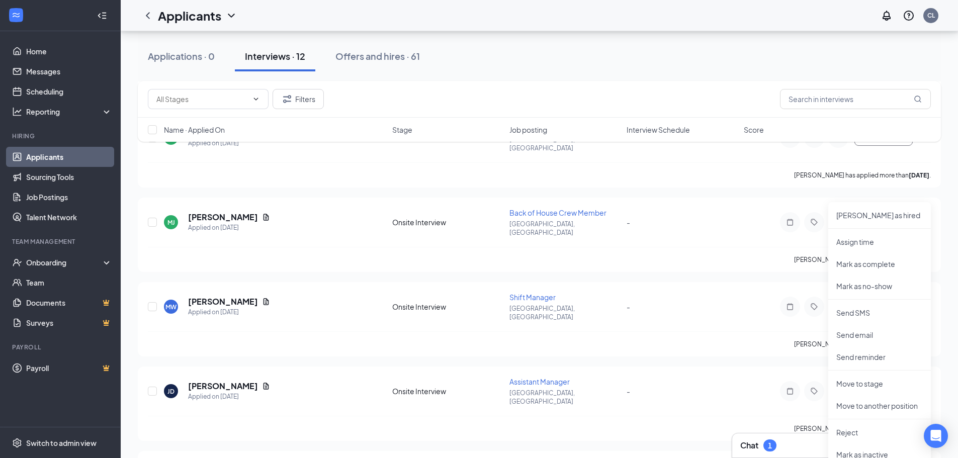
scroll to position [302, 0]
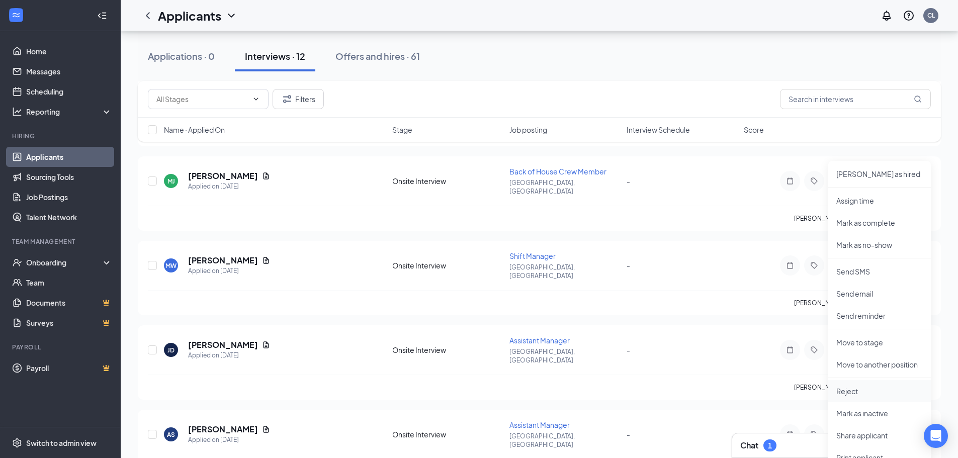
click at [850, 398] on li "Reject" at bounding box center [879, 391] width 103 height 22
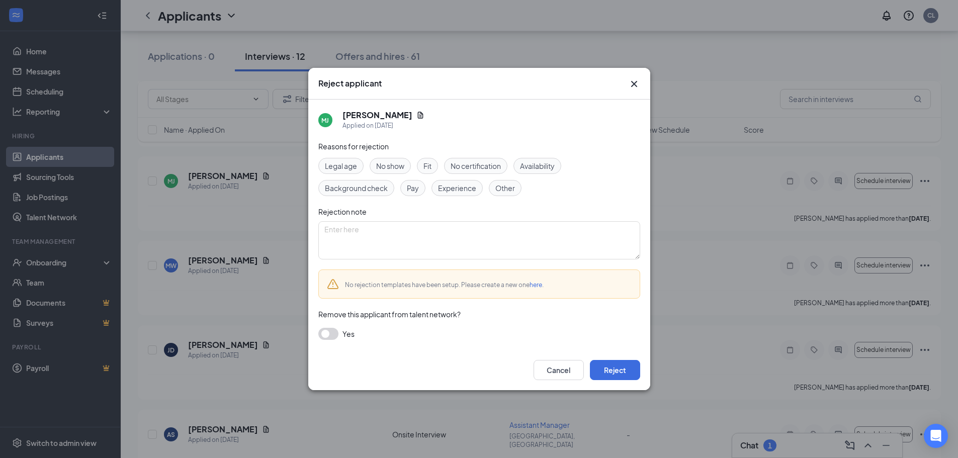
click at [328, 335] on button "button" at bounding box center [328, 334] width 20 height 12
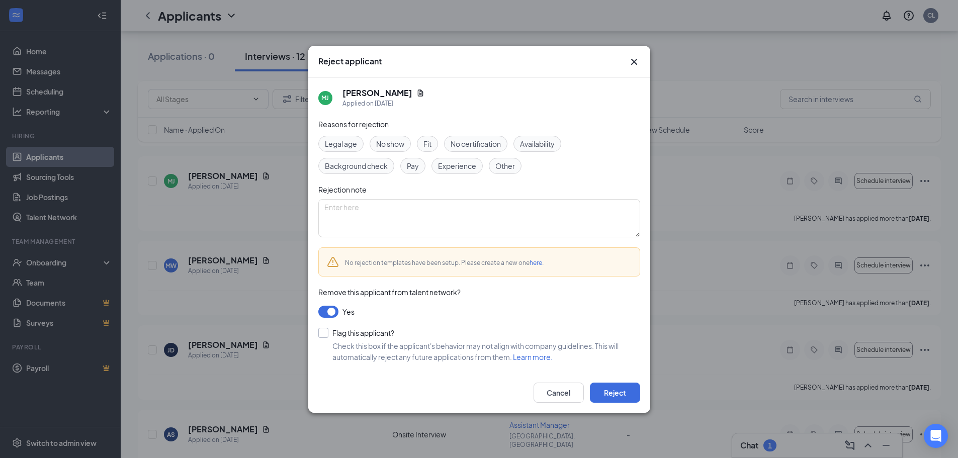
click at [324, 332] on input "Flag this applicant?" at bounding box center [356, 333] width 76 height 10
checkbox input "true"
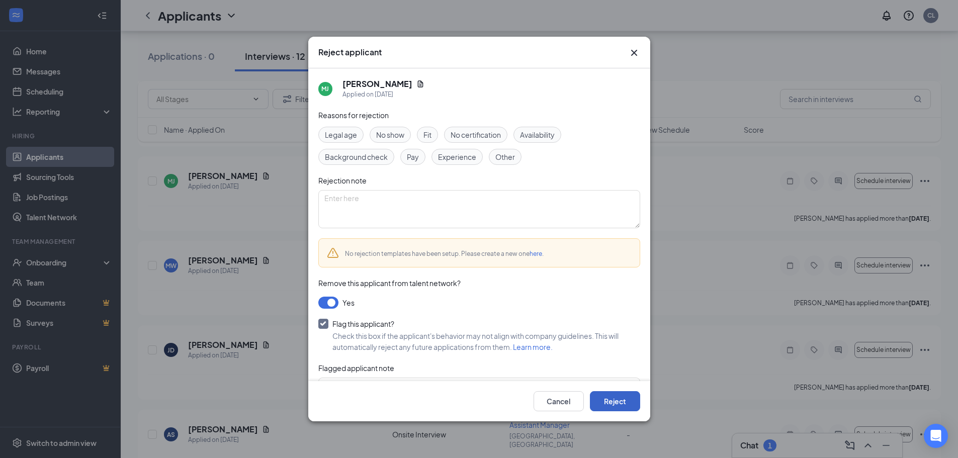
click at [605, 398] on button "Reject" at bounding box center [615, 401] width 50 height 20
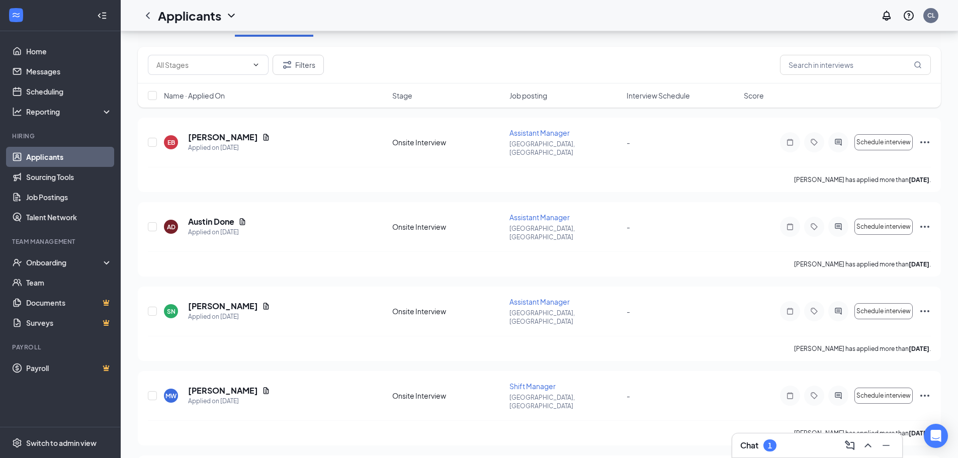
scroll to position [0, 0]
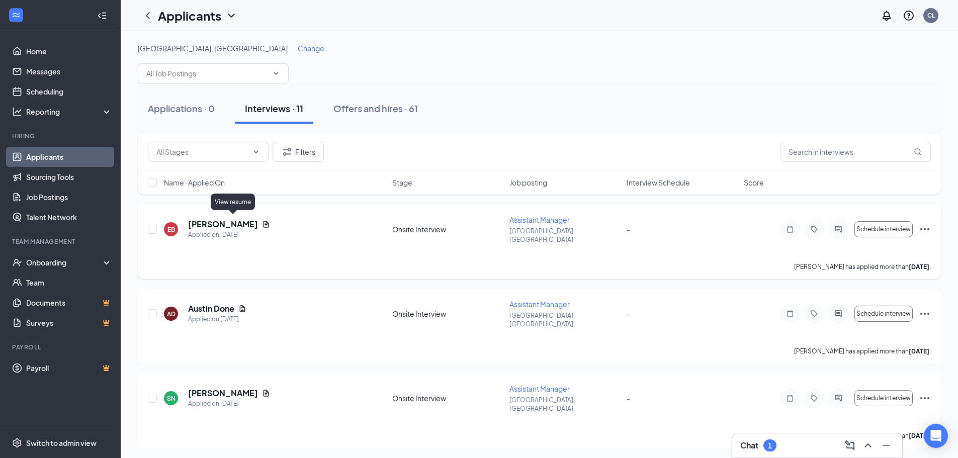
click at [262, 222] on icon "Document" at bounding box center [266, 224] width 8 height 8
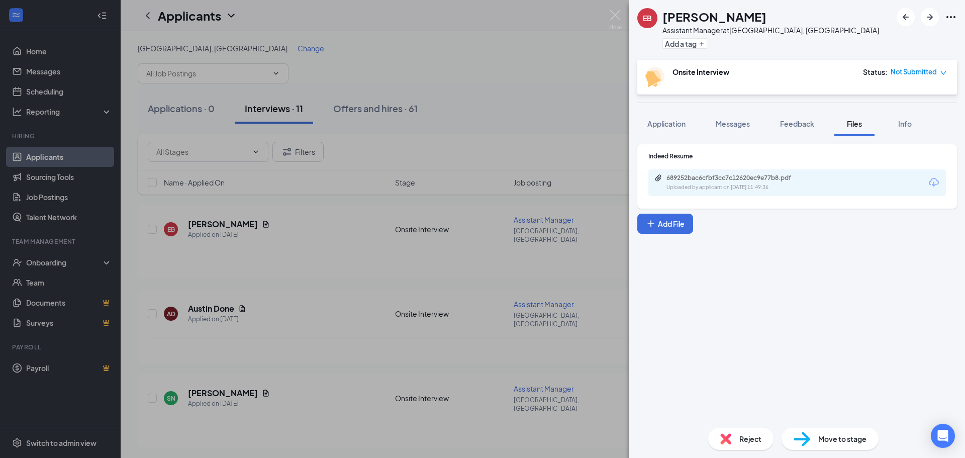
click at [931, 185] on icon "Download" at bounding box center [934, 182] width 12 height 12
click at [378, 211] on div "EB [PERSON_NAME] Assistant Manager at [GEOGRAPHIC_DATA], [GEOGRAPHIC_DATA] Add …" at bounding box center [482, 229] width 965 height 458
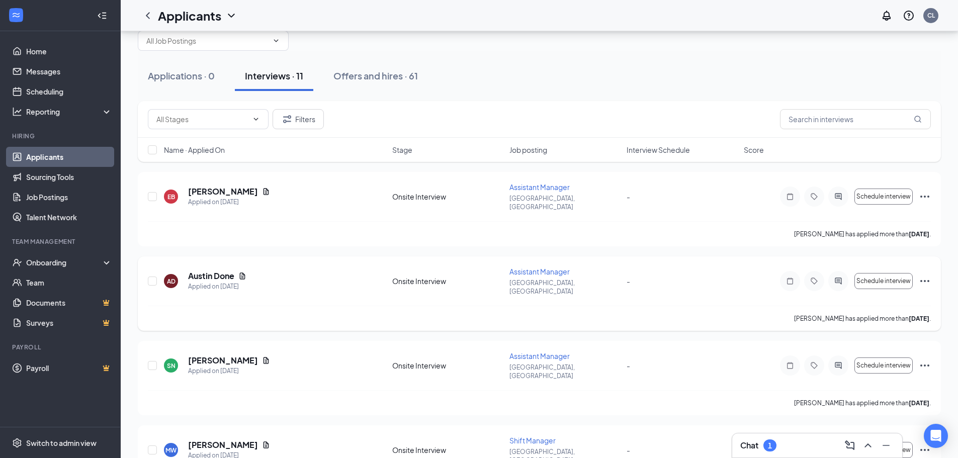
scroll to position [50, 0]
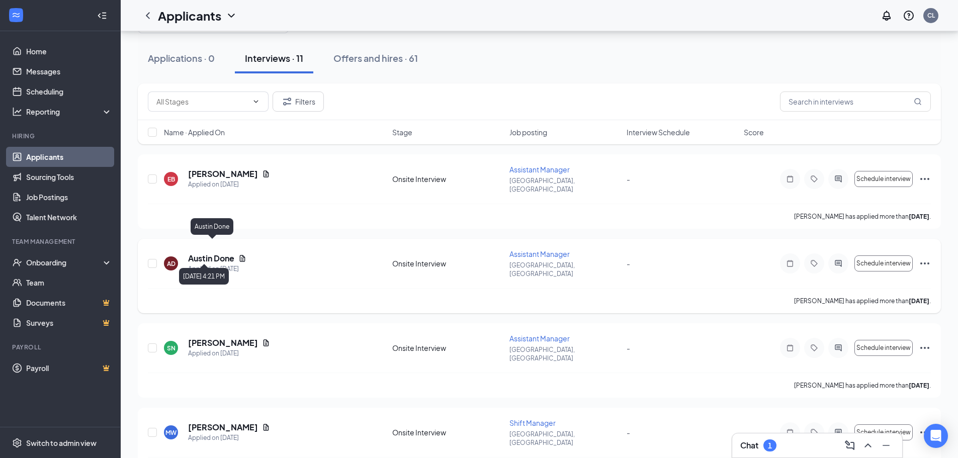
click at [242, 254] on icon "Document" at bounding box center [242, 258] width 8 height 8
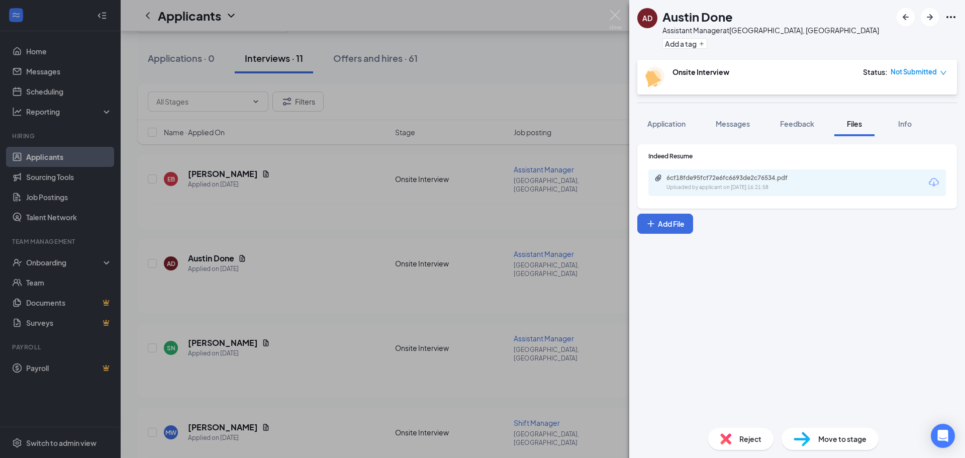
click at [933, 178] on icon "Download" at bounding box center [934, 182] width 10 height 9
click at [382, 227] on div "AD Austin Done Assistant Manager at [GEOGRAPHIC_DATA], [GEOGRAPHIC_DATA] Add a …" at bounding box center [482, 229] width 965 height 458
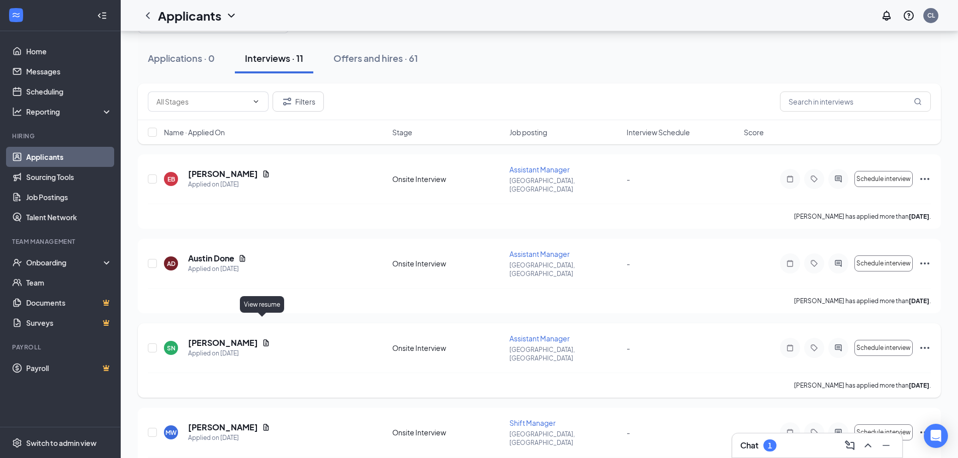
click at [262, 339] on icon "Document" at bounding box center [266, 343] width 8 height 8
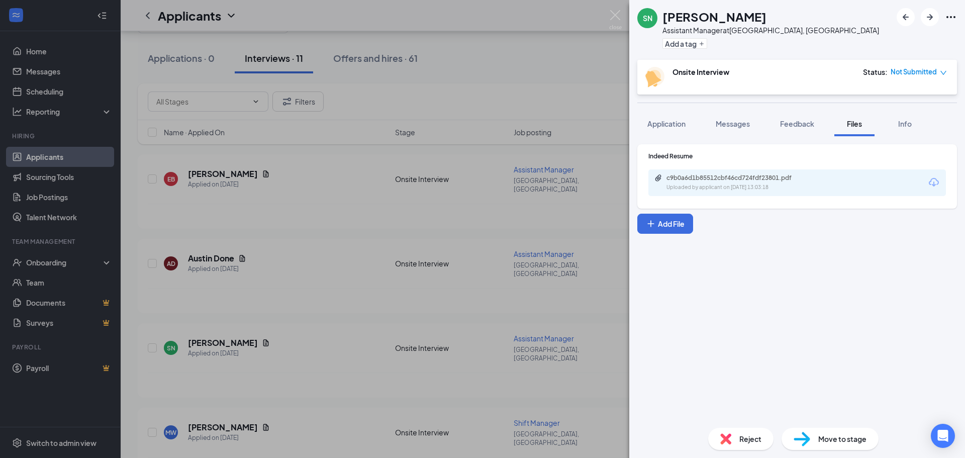
click at [930, 178] on icon "Download" at bounding box center [934, 182] width 12 height 12
click at [342, 271] on div "SN [PERSON_NAME] Assistant Manager at [GEOGRAPHIC_DATA], [GEOGRAPHIC_DATA] Add …" at bounding box center [482, 229] width 965 height 458
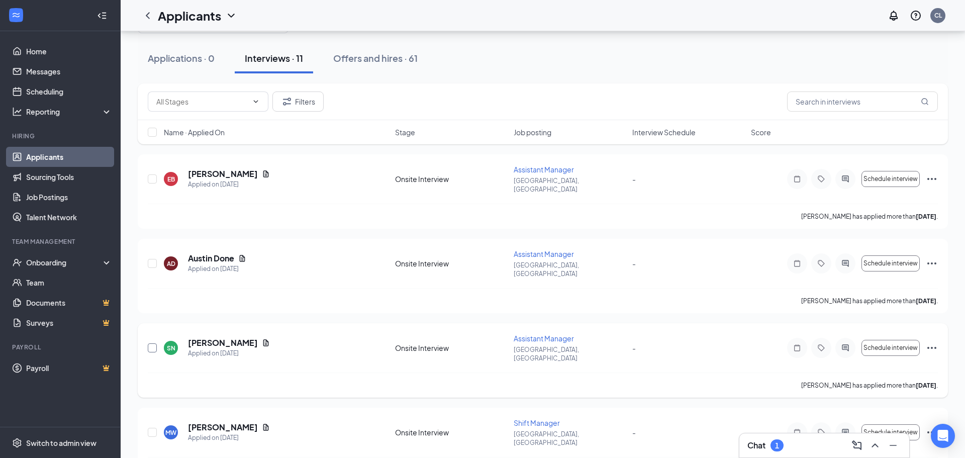
click at [152, 343] on input "checkbox" at bounding box center [152, 347] width 9 height 9
checkbox input "true"
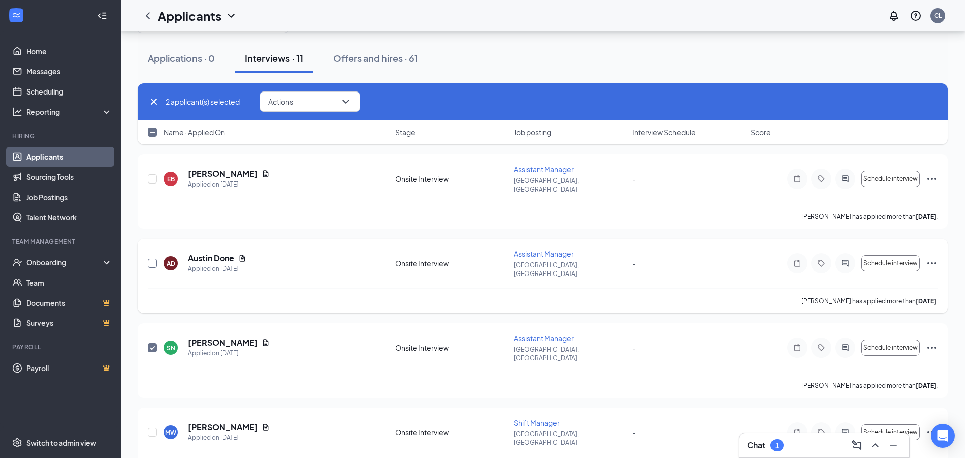
click at [151, 259] on input "checkbox" at bounding box center [152, 263] width 9 height 9
checkbox input "true"
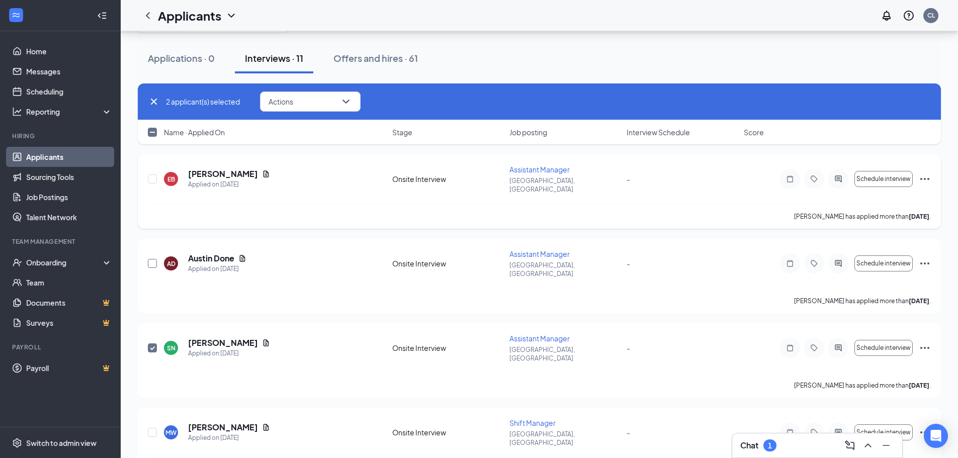
checkbox input "true"
click at [346, 103] on icon "ChevronDown" at bounding box center [346, 102] width 12 height 12
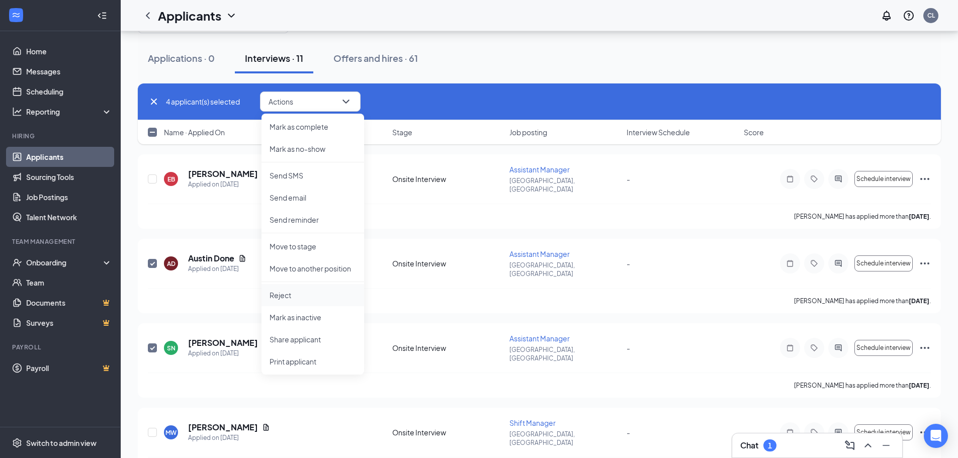
click at [271, 290] on p "Reject" at bounding box center [312, 295] width 86 height 10
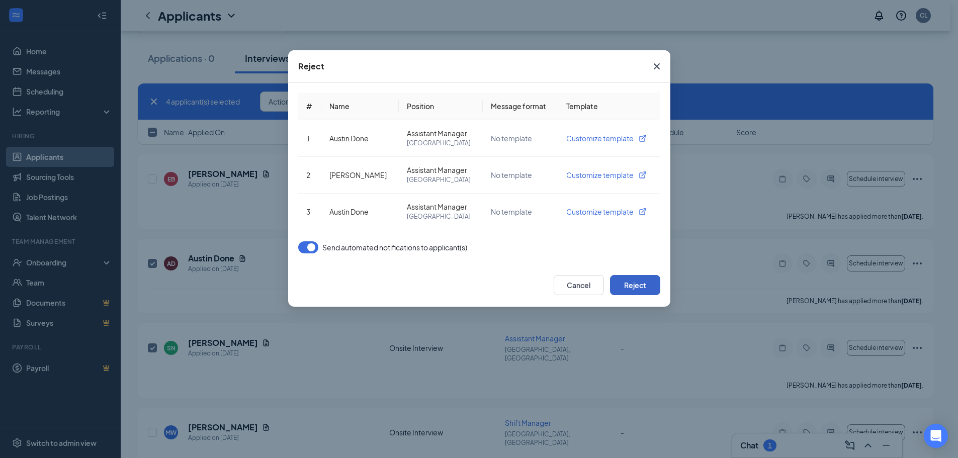
click at [636, 284] on button "Reject" at bounding box center [635, 285] width 50 height 20
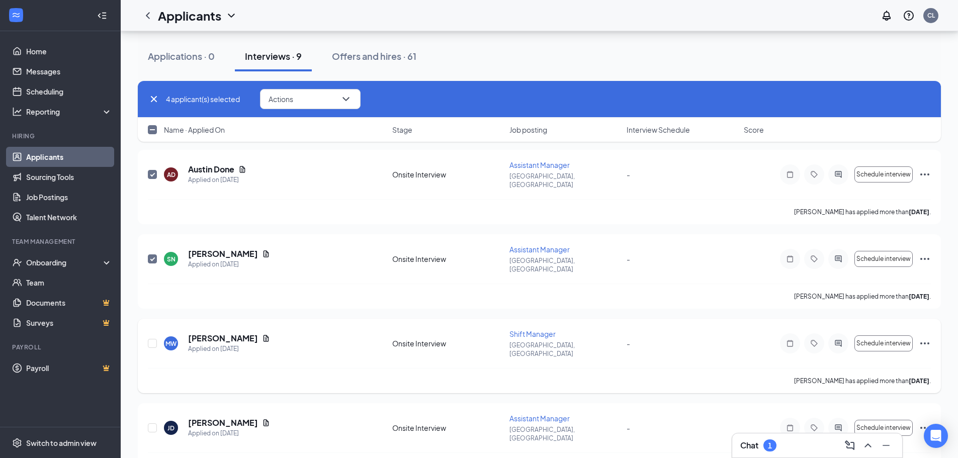
scroll to position [151, 0]
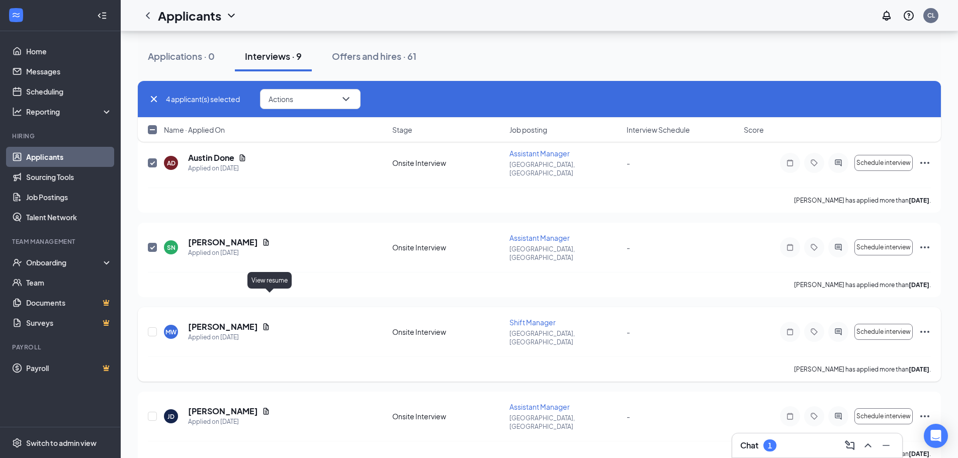
checkbox input "false"
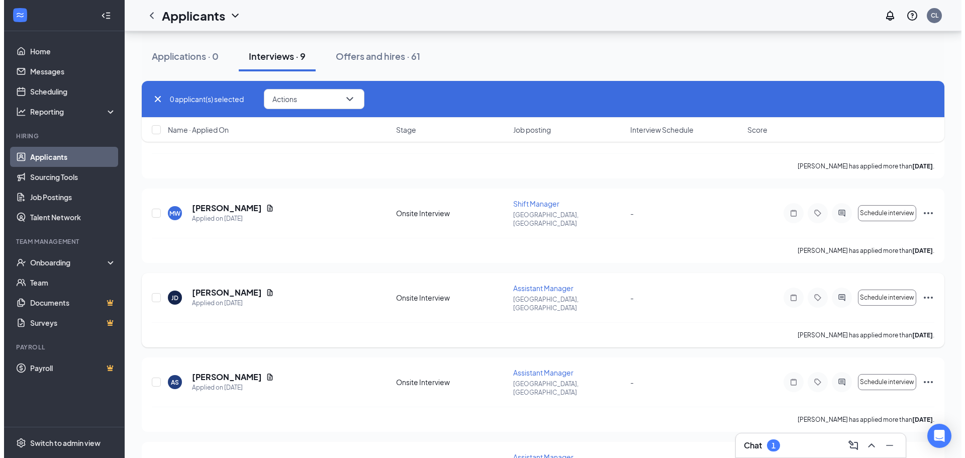
scroll to position [0, 0]
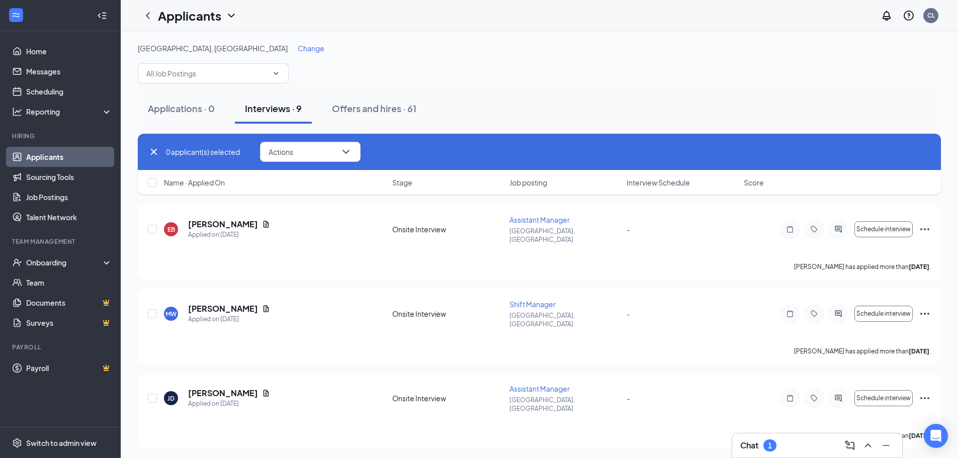
click at [55, 158] on link "Applicants" at bounding box center [69, 157] width 86 height 20
